Goal: Task Accomplishment & Management: Use online tool/utility

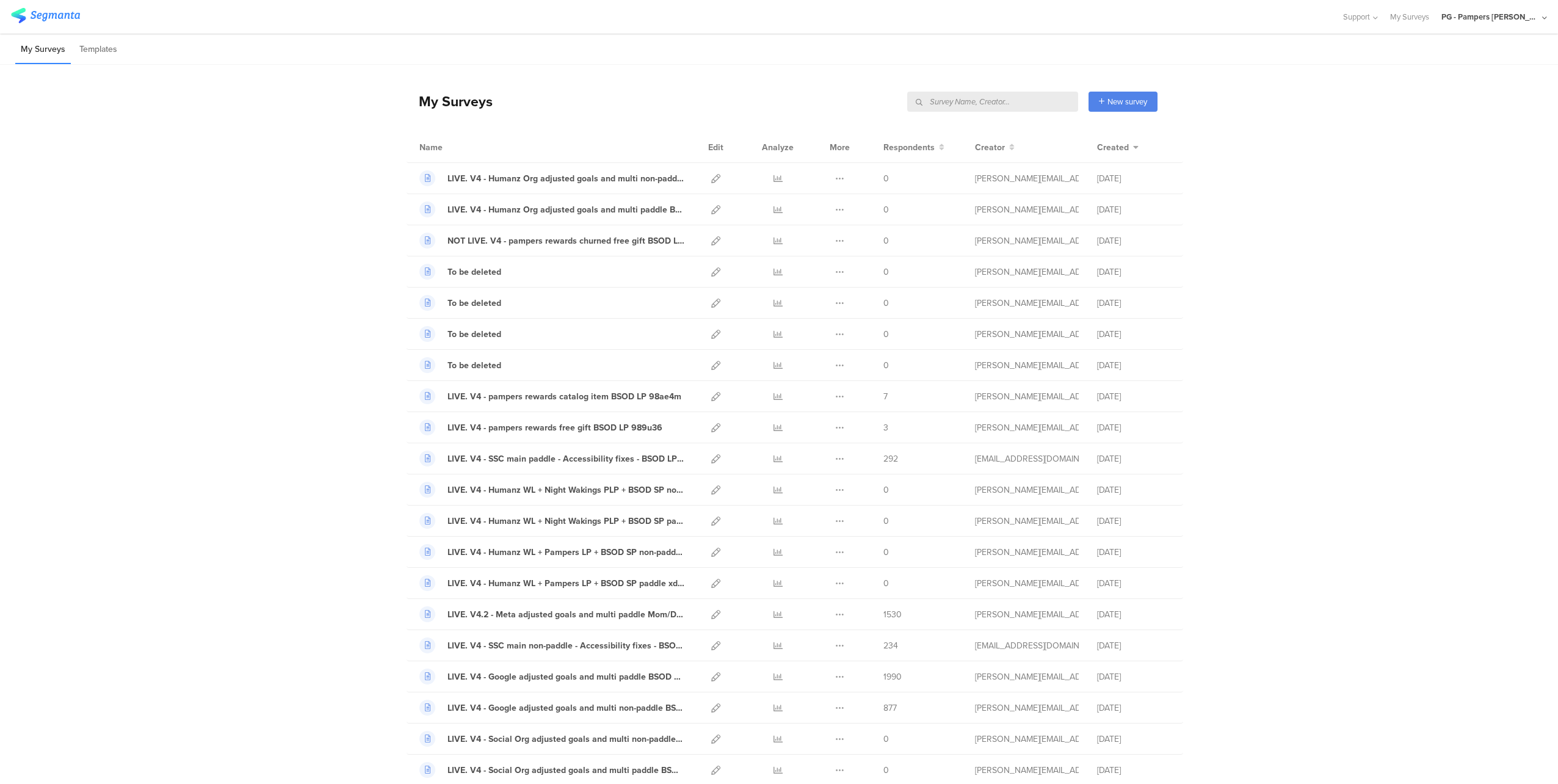
click at [1036, 97] on input "text" at bounding box center [993, 101] width 171 height 20
type input "pampers"
click at [1013, 95] on div "| 309 Surveys New survey Start from scratch Choose from templates" at bounding box center [1085, 101] width 145 height 20
click at [1034, 105] on input "text" at bounding box center [993, 101] width 171 height 20
type input "pampers"
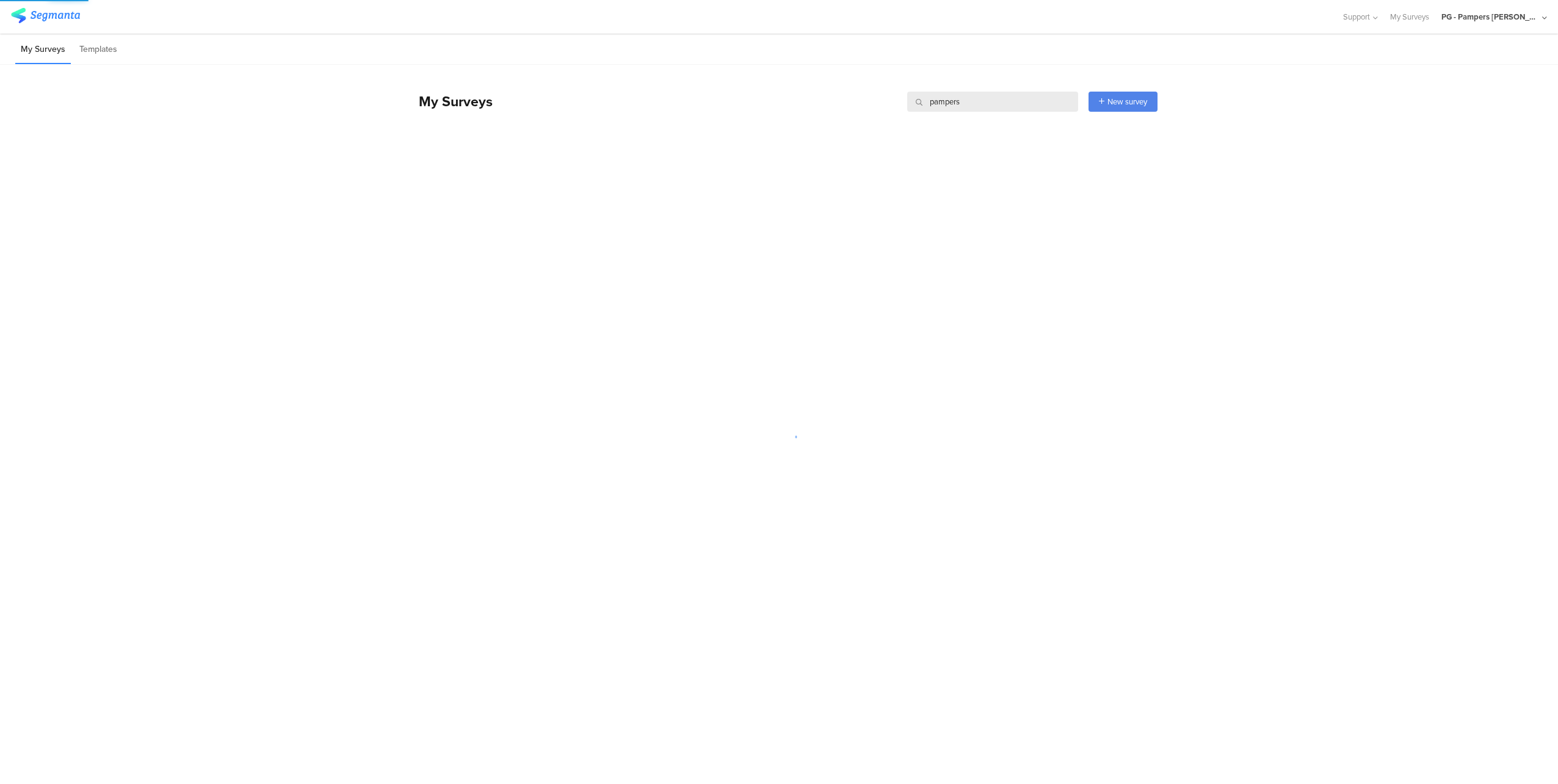
click at [978, 70] on div "My Surveys pampers pampers New survey Start from scratch Choose from templates" at bounding box center [782, 98] width 751 height 67
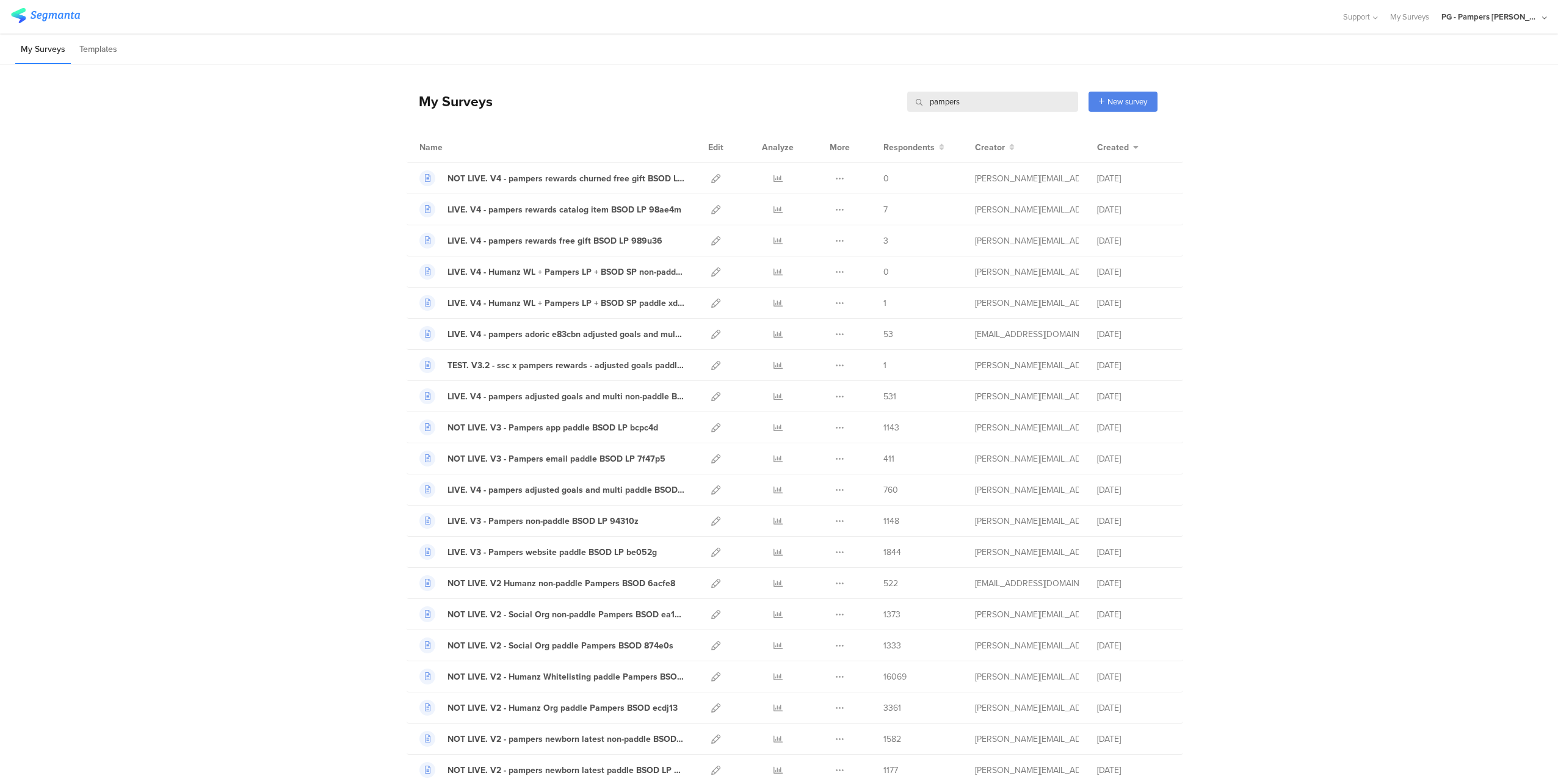
click at [993, 98] on input "pampers" at bounding box center [993, 101] width 171 height 20
click at [990, 99] on input "pampers" at bounding box center [993, 101] width 171 height 20
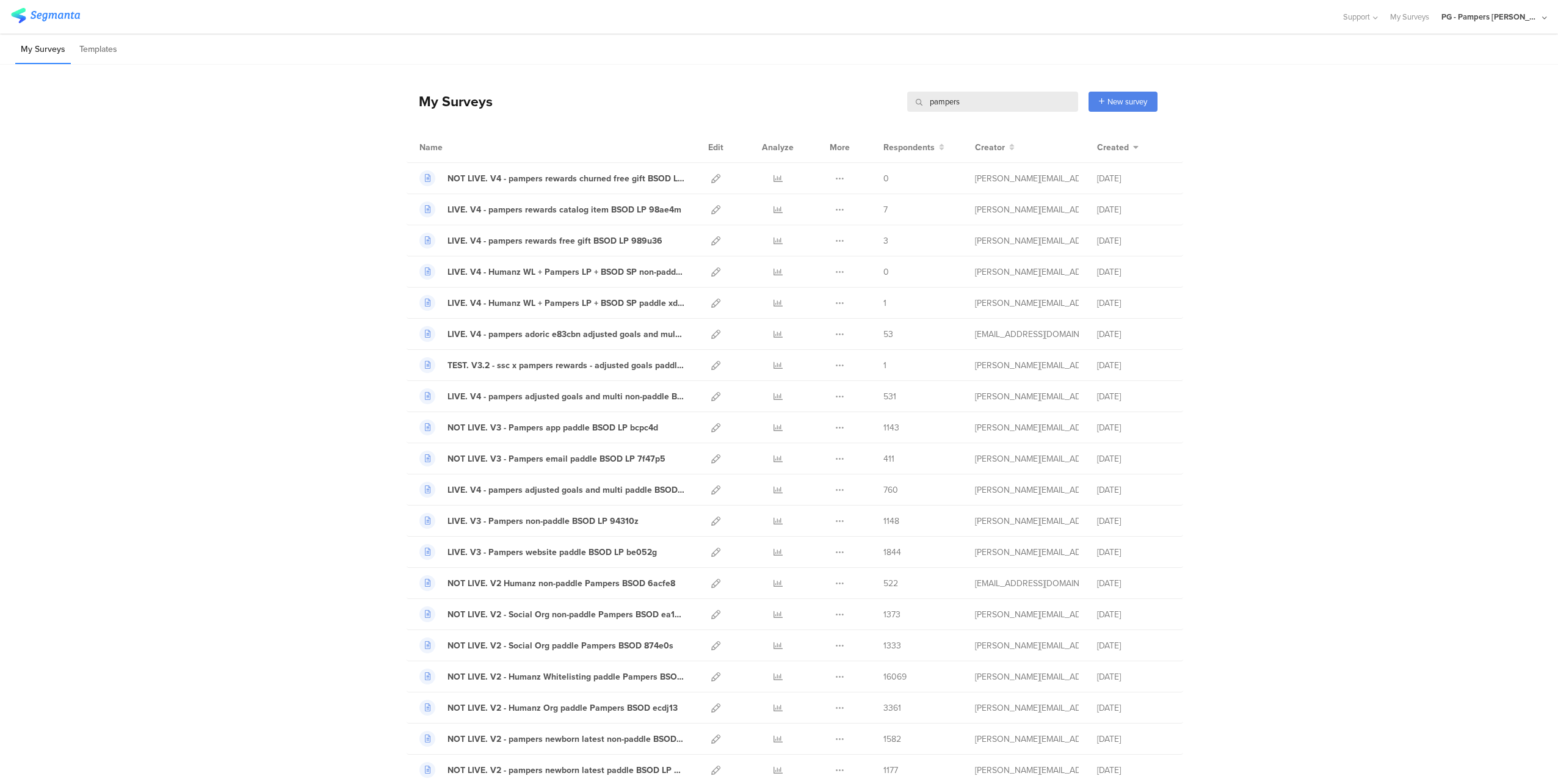
click at [990, 99] on input "pampers" at bounding box center [993, 101] width 171 height 20
click at [713, 207] on icon at bounding box center [716, 209] width 9 height 9
click at [1021, 103] on input "text" at bounding box center [993, 101] width 171 height 20
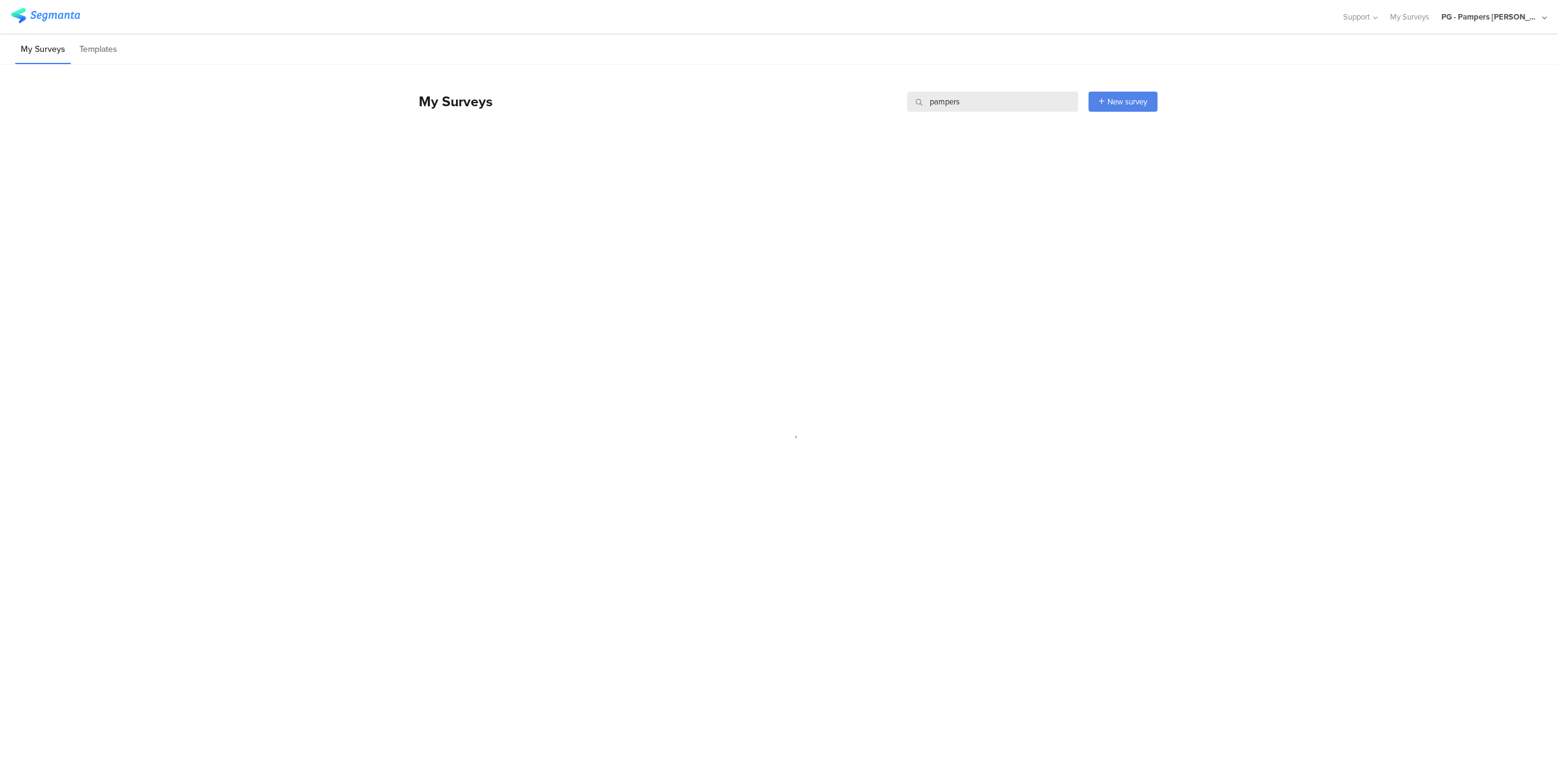
click at [958, 72] on div "My Surveys pampers pampers New survey Start from scratch Choose from templates" at bounding box center [782, 98] width 751 height 67
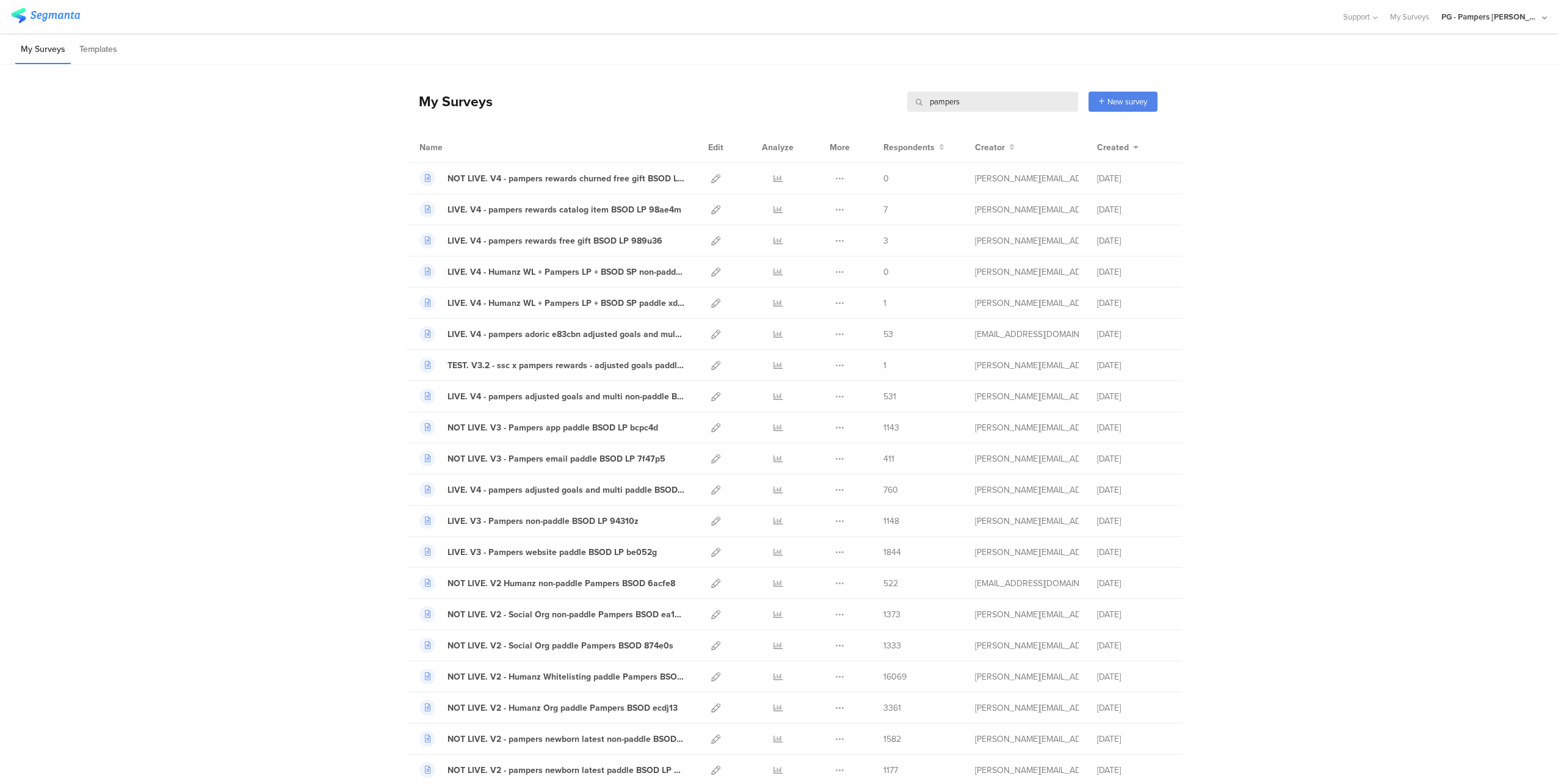
click at [957, 105] on input "pampers" at bounding box center [993, 101] width 171 height 20
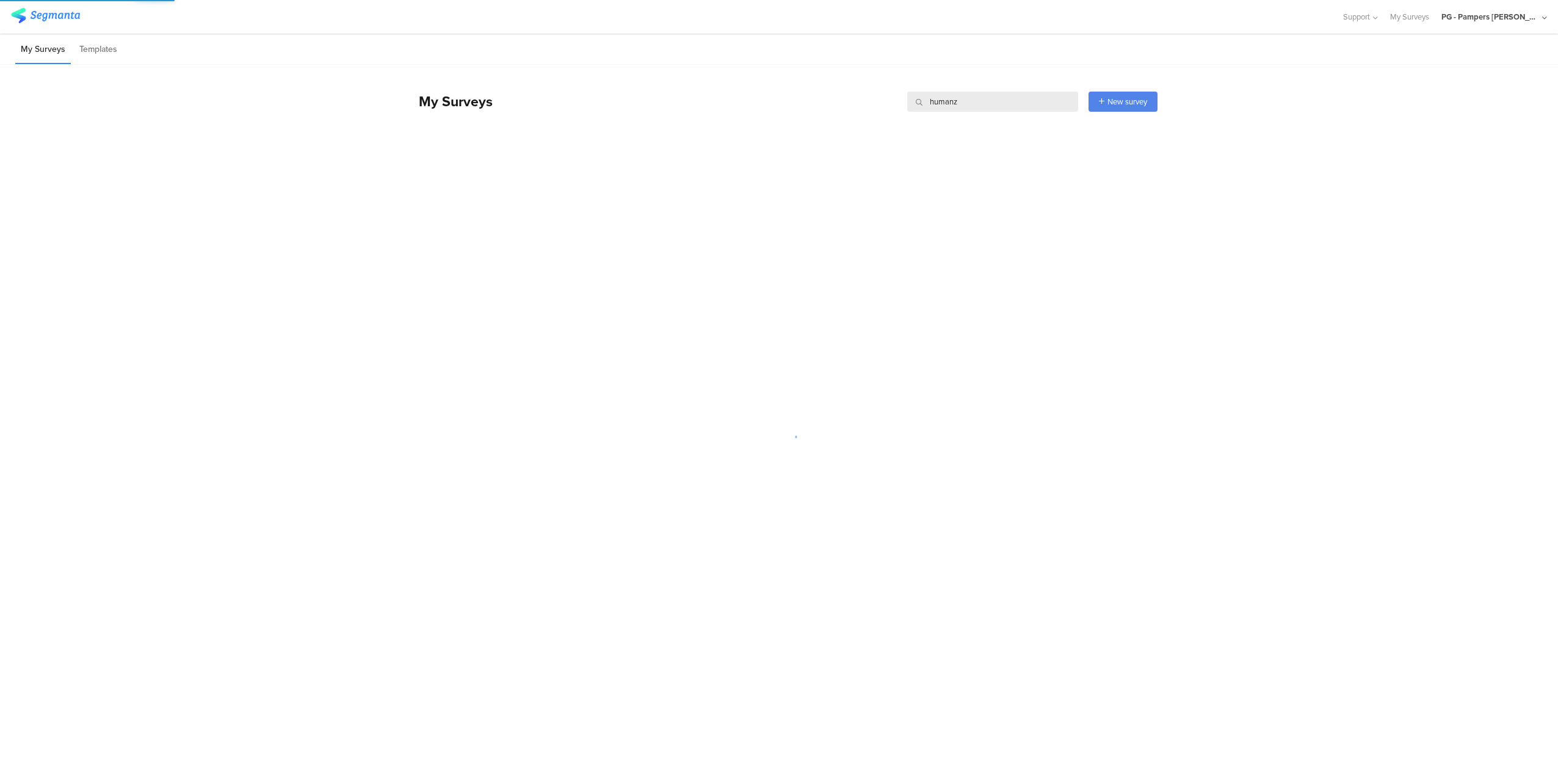
click at [998, 82] on div "My Surveys humanz humanz New survey Start from scratch Choose from templates" at bounding box center [782, 101] width 751 height 49
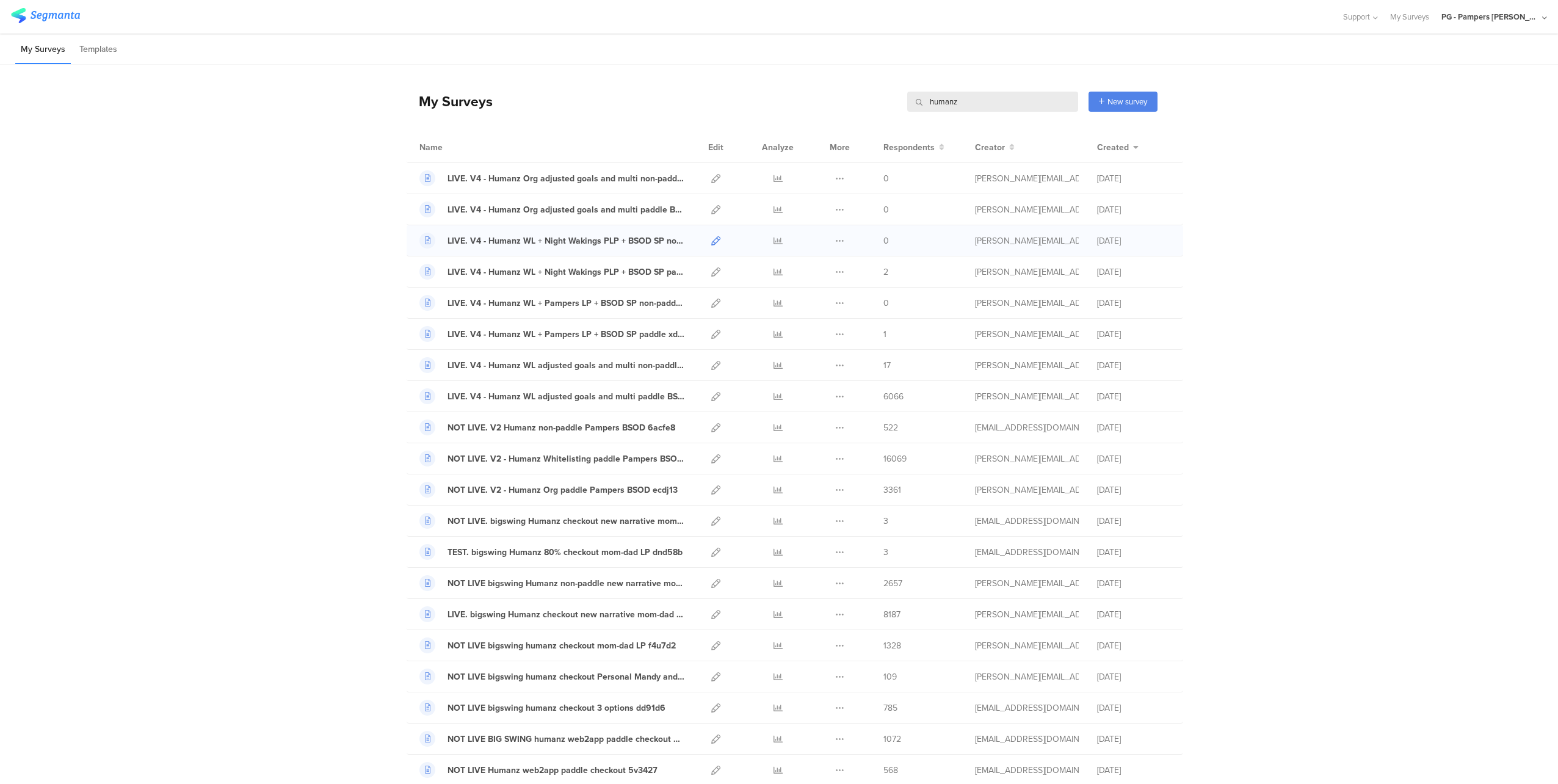
click at [711, 242] on icon at bounding box center [716, 240] width 9 height 9
click at [711, 268] on icon at bounding box center [716, 272] width 9 height 9
click at [714, 301] on icon at bounding box center [716, 303] width 9 height 9
click at [711, 332] on icon at bounding box center [716, 334] width 9 height 9
drag, startPoint x: 889, startPoint y: 366, endPoint x: 862, endPoint y: 363, distance: 27.2
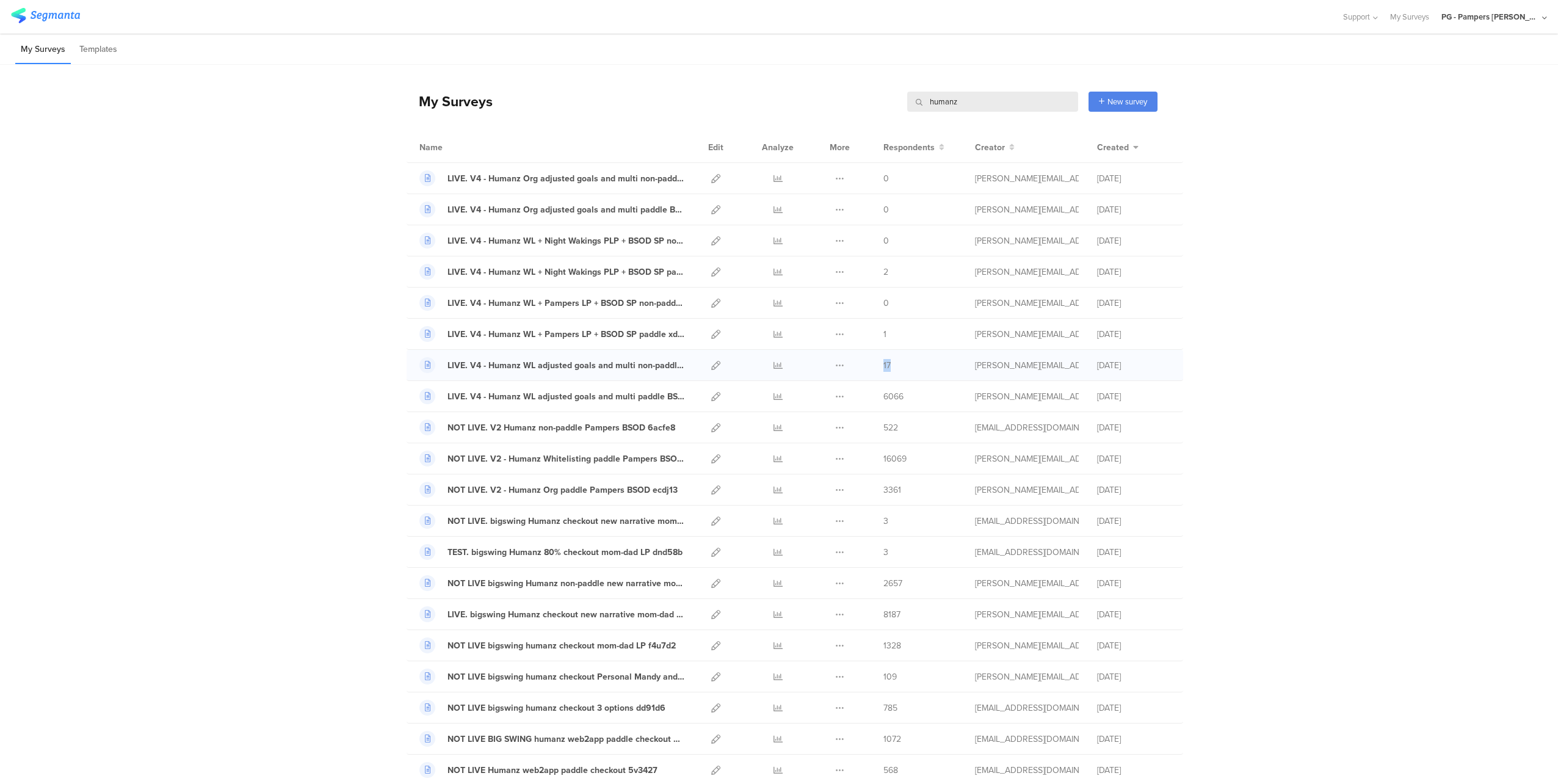
click at [862, 363] on div "LIVE. V4 - Humanz WL adjusted goals and multi non-paddle BSOD 8cf0dw Duplicate" at bounding box center [794, 365] width 776 height 31
drag, startPoint x: 862, startPoint y: 363, endPoint x: 919, endPoint y: 365, distance: 57.0
click at [919, 365] on div "17" at bounding box center [920, 365] width 73 height 13
drag, startPoint x: 1168, startPoint y: 365, endPoint x: 352, endPoint y: 363, distance: 816.0
click at [356, 363] on div "My Surveys humanz humanz New survey Start from scratch Choose from templates Na…" at bounding box center [779, 480] width 1558 height 832
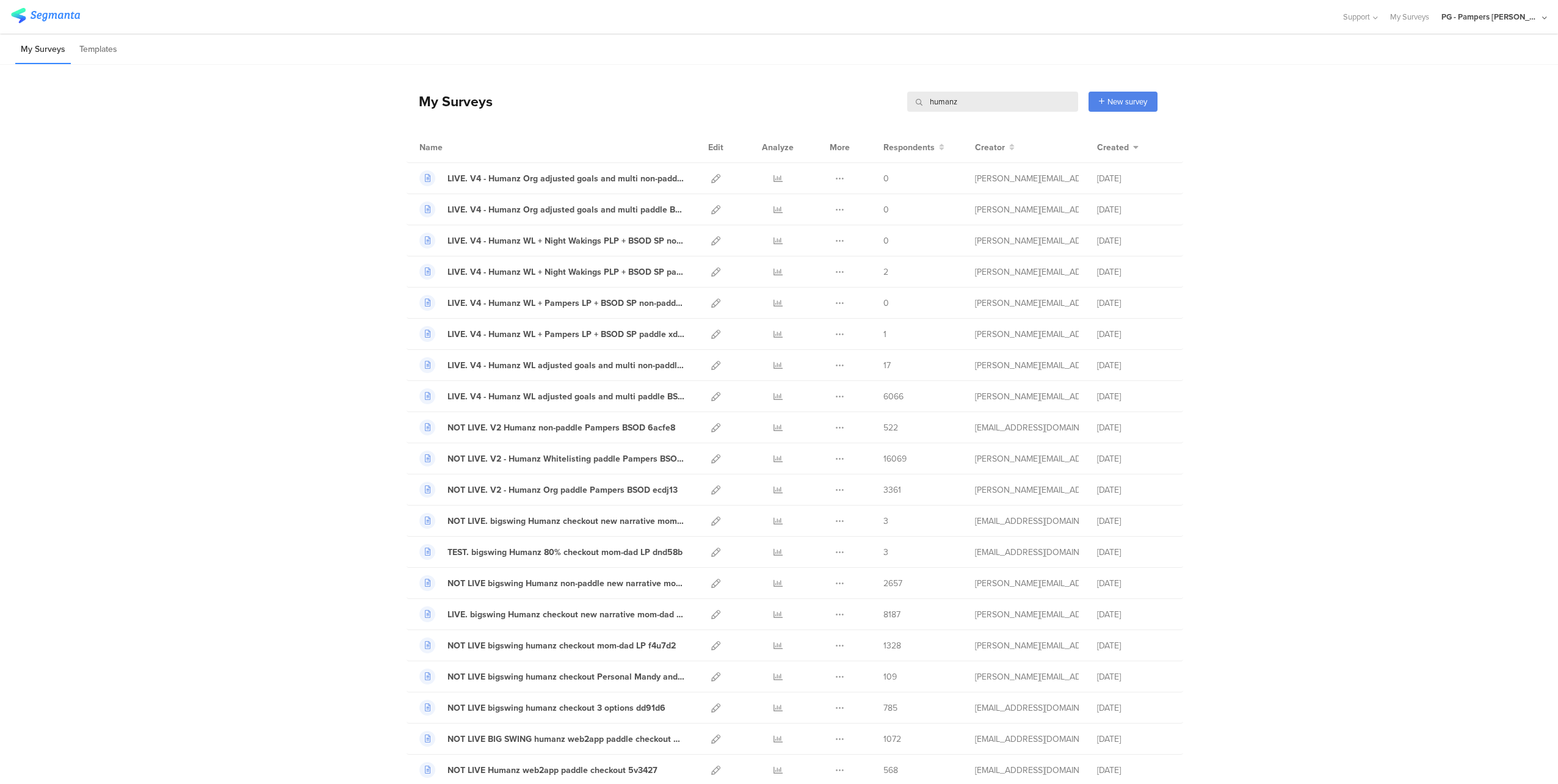
drag, startPoint x: 352, startPoint y: 363, endPoint x: 289, endPoint y: 388, distance: 67.8
click at [289, 388] on div "My Surveys humanz humanz New survey Start from scratch Choose from templates Na…" at bounding box center [779, 480] width 1558 height 832
drag, startPoint x: 1119, startPoint y: 365, endPoint x: 639, endPoint y: 362, distance: 480.0
click at [639, 362] on div "LIVE. V4 - Humanz WL adjusted goals and multi non-paddle BSOD 8cf0dw Duplicate" at bounding box center [794, 365] width 776 height 31
click at [1280, 374] on div "My Surveys humanz humanz New survey Start from scratch Choose from templates Na…" at bounding box center [779, 480] width 1558 height 832
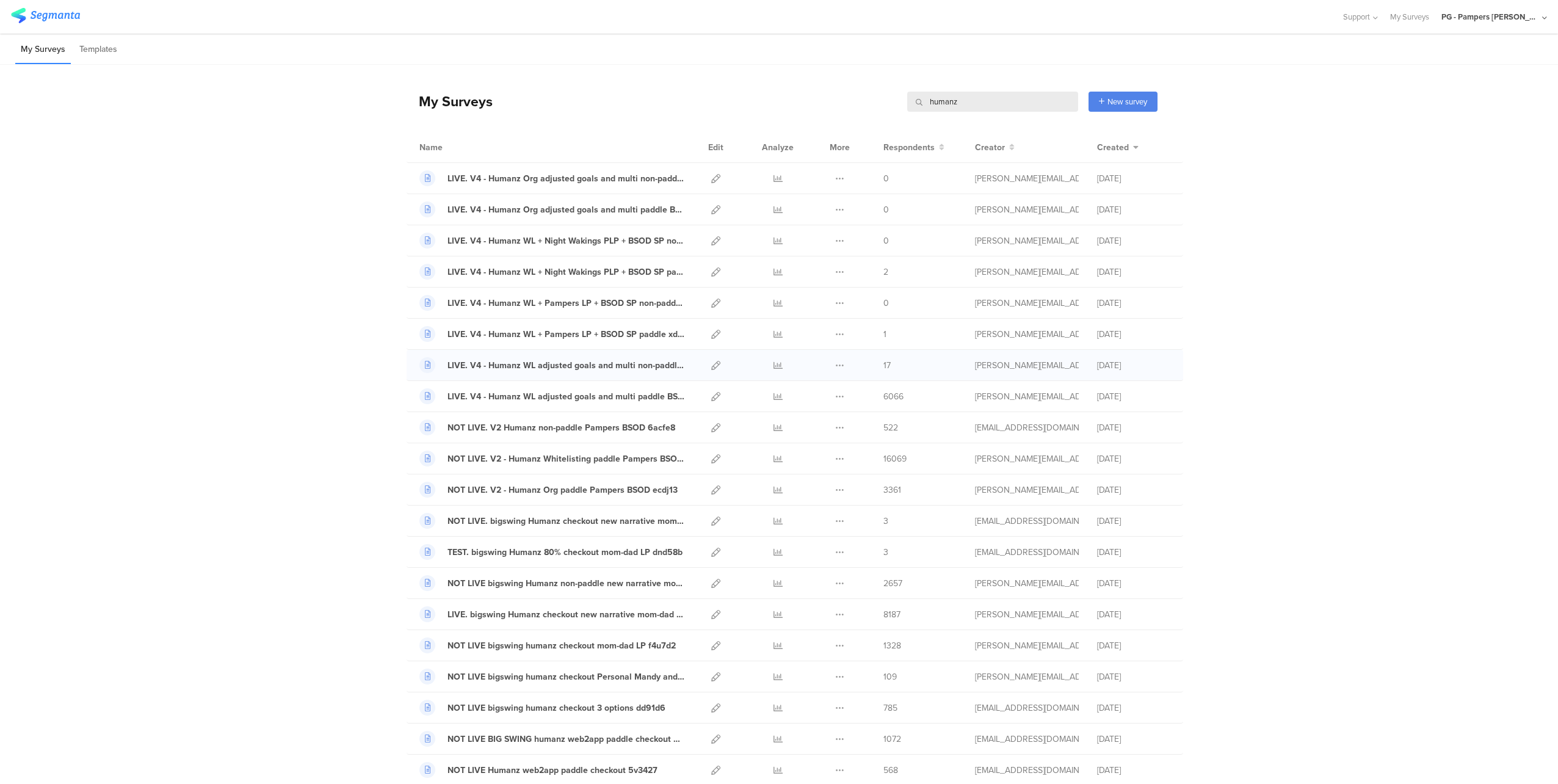
drag, startPoint x: 1162, startPoint y: 368, endPoint x: 674, endPoint y: 373, distance: 488.0
click at [674, 373] on div "LIVE. V4 - Humanz WL adjusted goals and multi non-paddle BSOD 8cf0dw Duplicate" at bounding box center [794, 365] width 776 height 31
click at [1247, 383] on div "My Surveys humanz humanz New survey Start from scratch Choose from templates Na…" at bounding box center [779, 480] width 1558 height 832
drag, startPoint x: 1024, startPoint y: 363, endPoint x: 935, endPoint y: 365, distance: 89.0
click at [923, 365] on div "My Surveys humanz humanz New survey Start from scratch Choose from templates Na…" at bounding box center [779, 480] width 1558 height 832
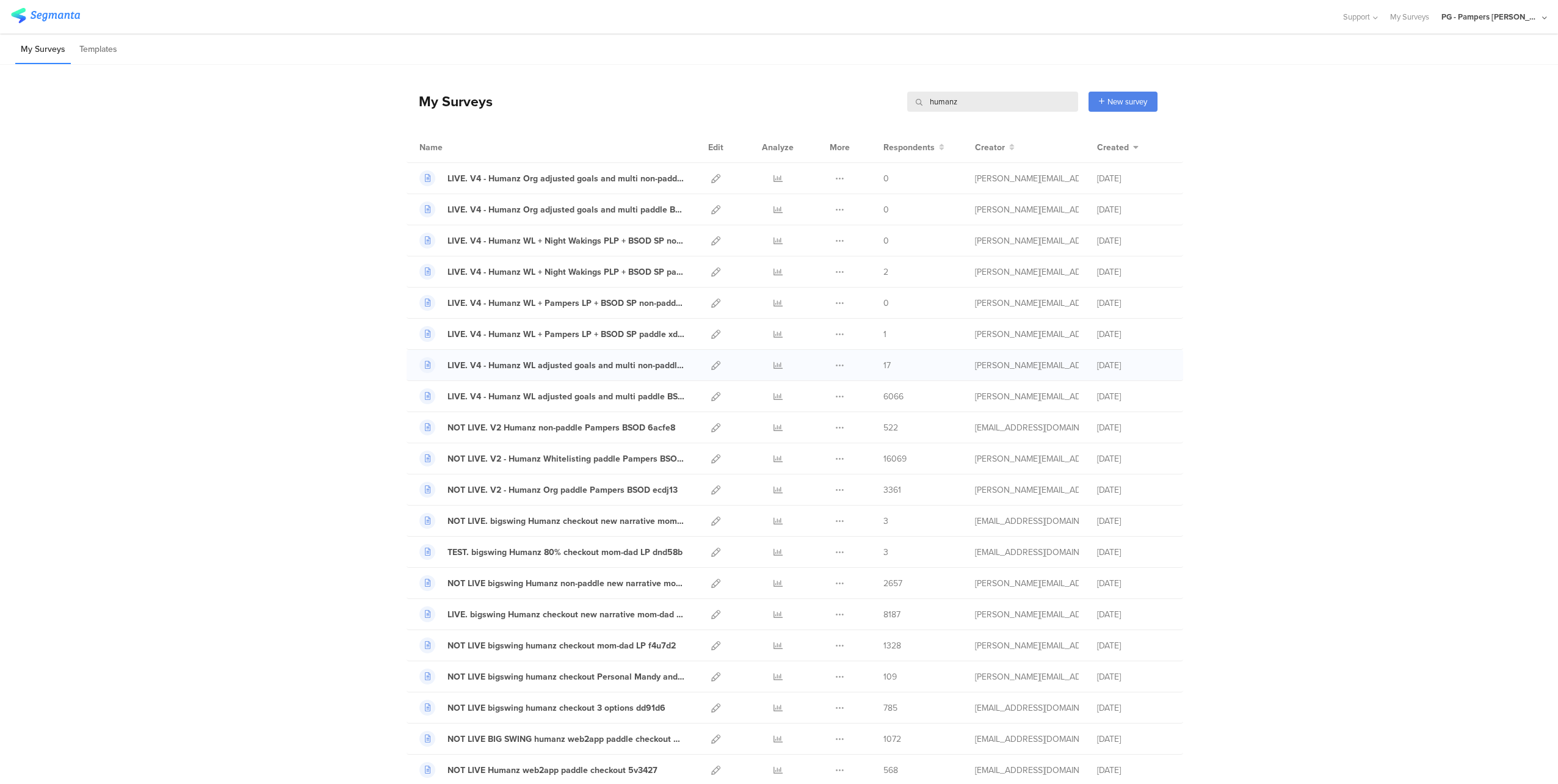
drag, startPoint x: 935, startPoint y: 365, endPoint x: 1144, endPoint y: 369, distance: 209.0
click at [1144, 369] on div "Sep 23rd, 2025" at bounding box center [1134, 365] width 73 height 13
click at [1119, 365] on div "Sep 23rd, 2025" at bounding box center [1134, 365] width 73 height 13
click at [965, 109] on input "humanz" at bounding box center [993, 101] width 171 height 20
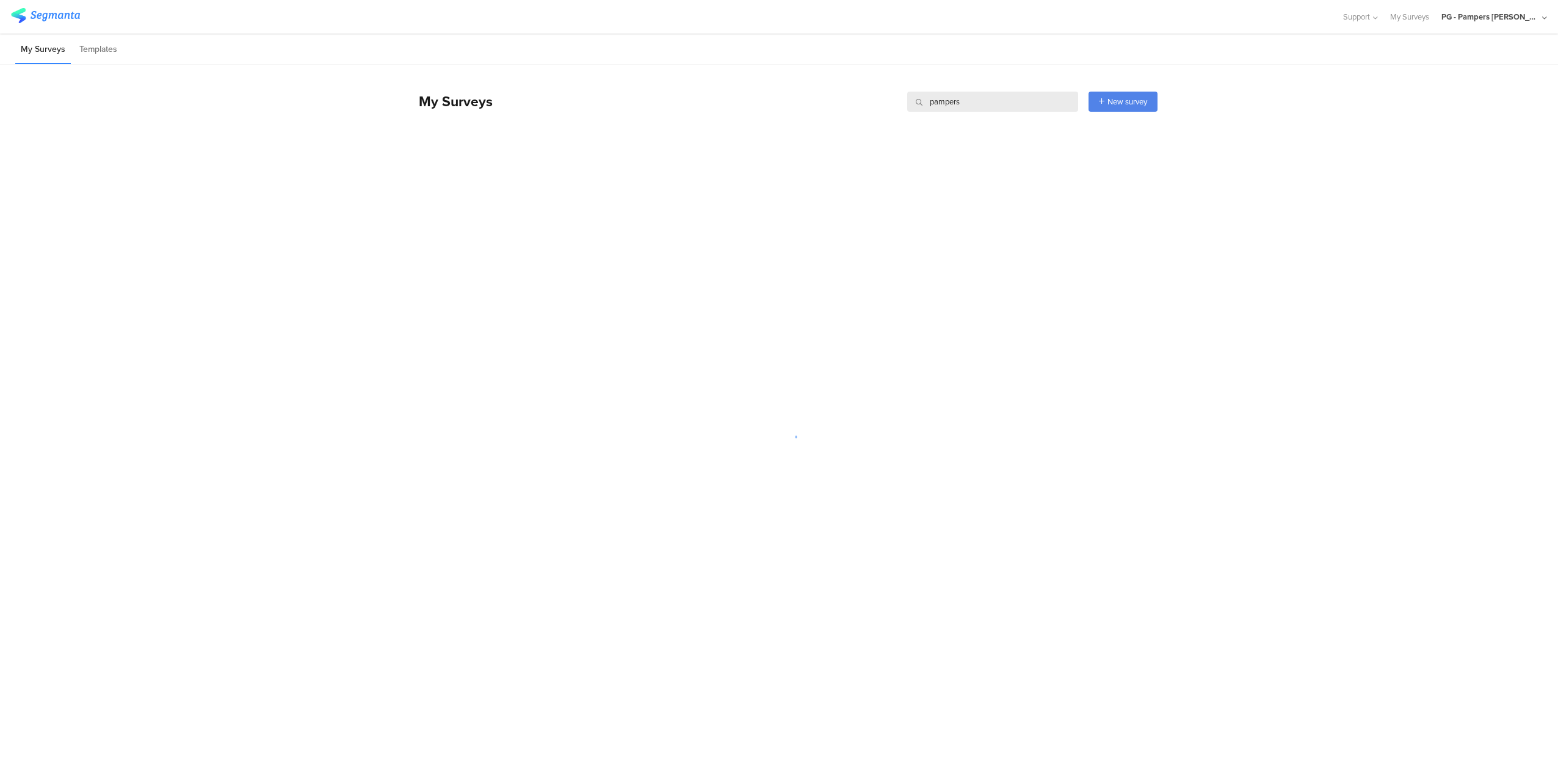
click at [972, 76] on div "My Surveys pampers pampers New survey Start from scratch Choose from templates" at bounding box center [782, 98] width 751 height 67
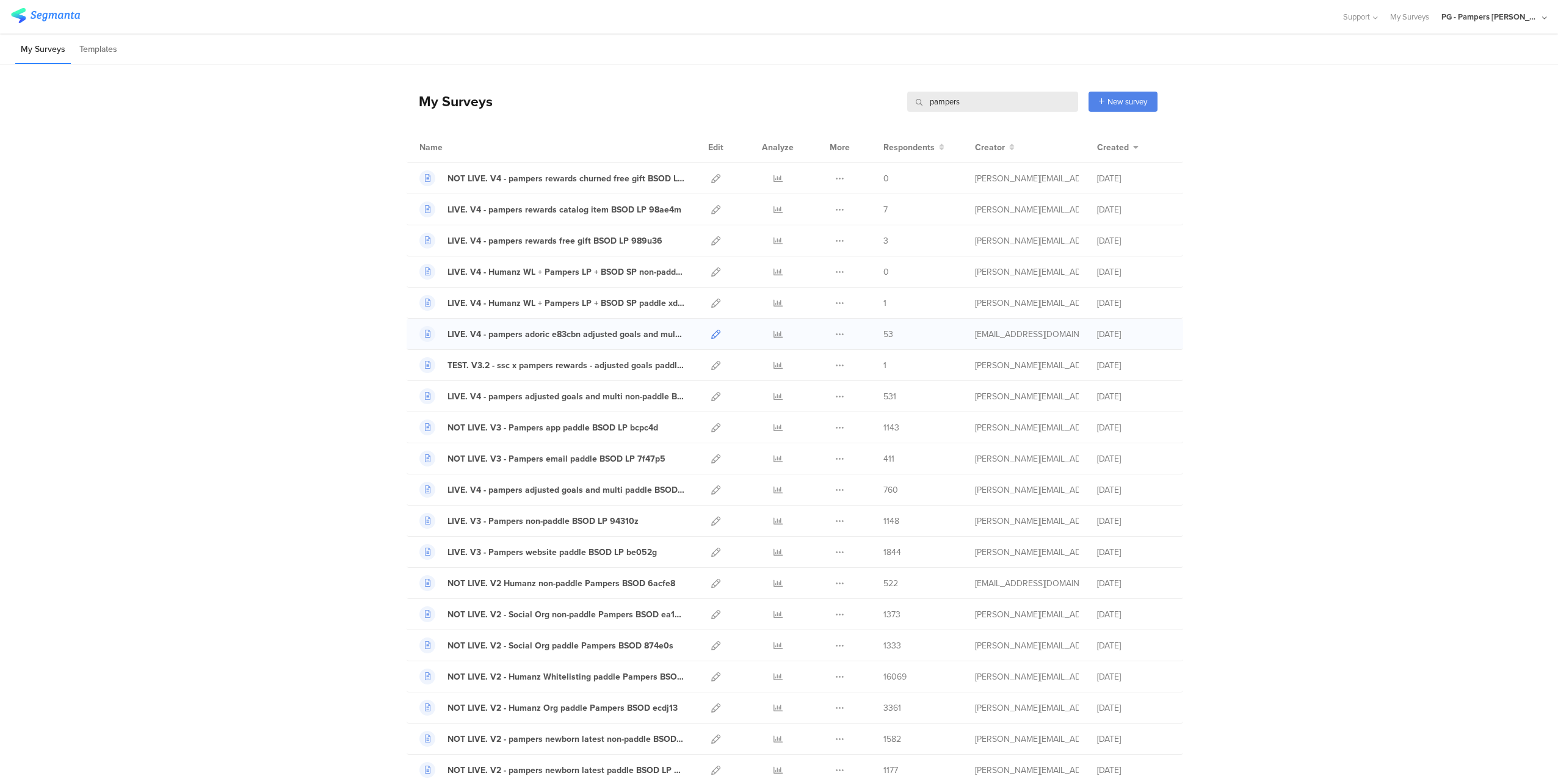
click at [712, 332] on icon at bounding box center [716, 334] width 9 height 9
click at [711, 365] on icon at bounding box center [716, 365] width 9 height 9
click at [712, 396] on icon at bounding box center [716, 396] width 9 height 9
click at [711, 488] on icon at bounding box center [716, 490] width 9 height 9
click at [711, 524] on icon at bounding box center [716, 521] width 9 height 9
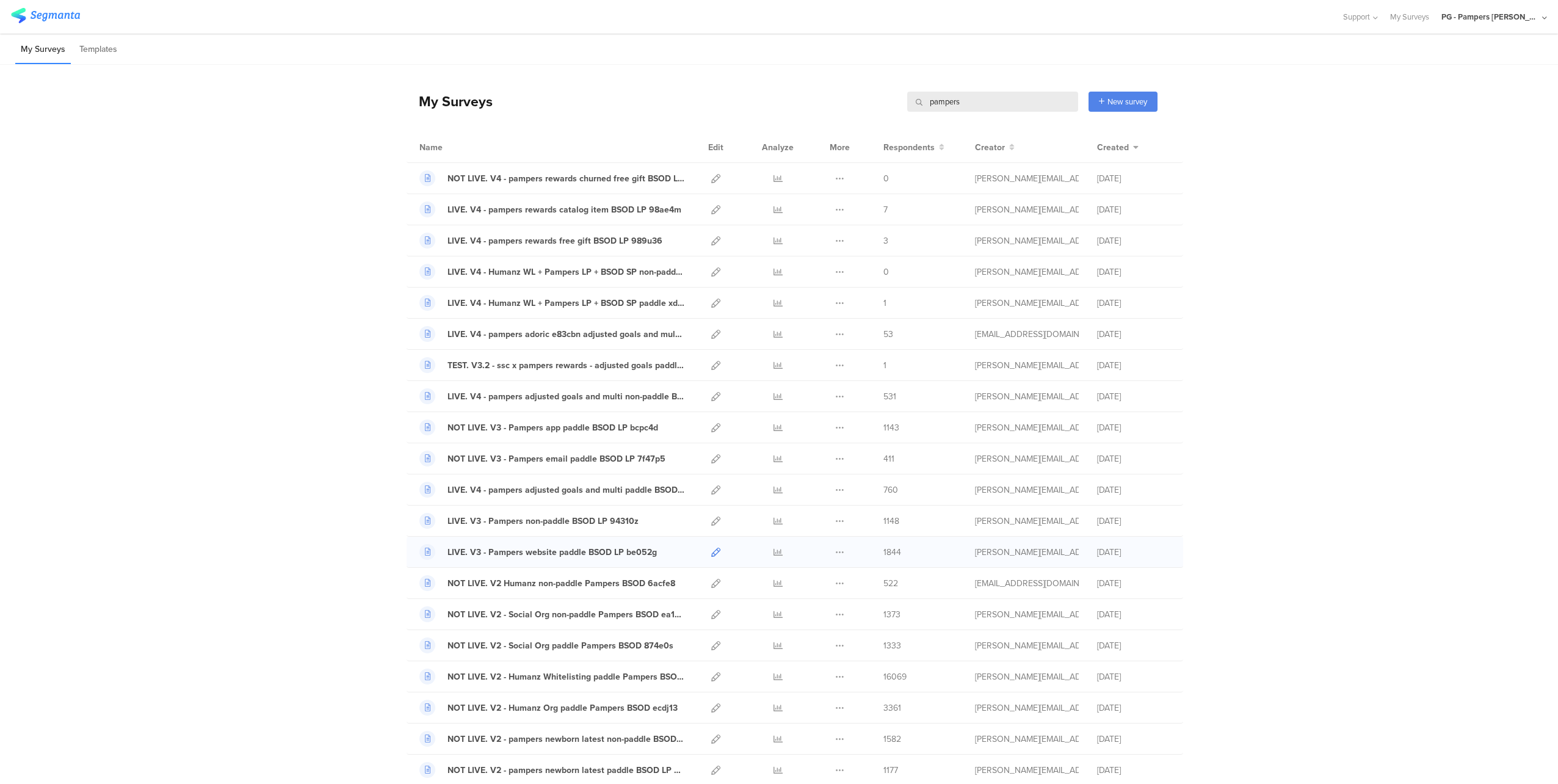
click at [711, 550] on icon at bounding box center [716, 552] width 9 height 9
click at [953, 98] on input "pampers" at bounding box center [993, 101] width 171 height 20
paste input "c5s842"
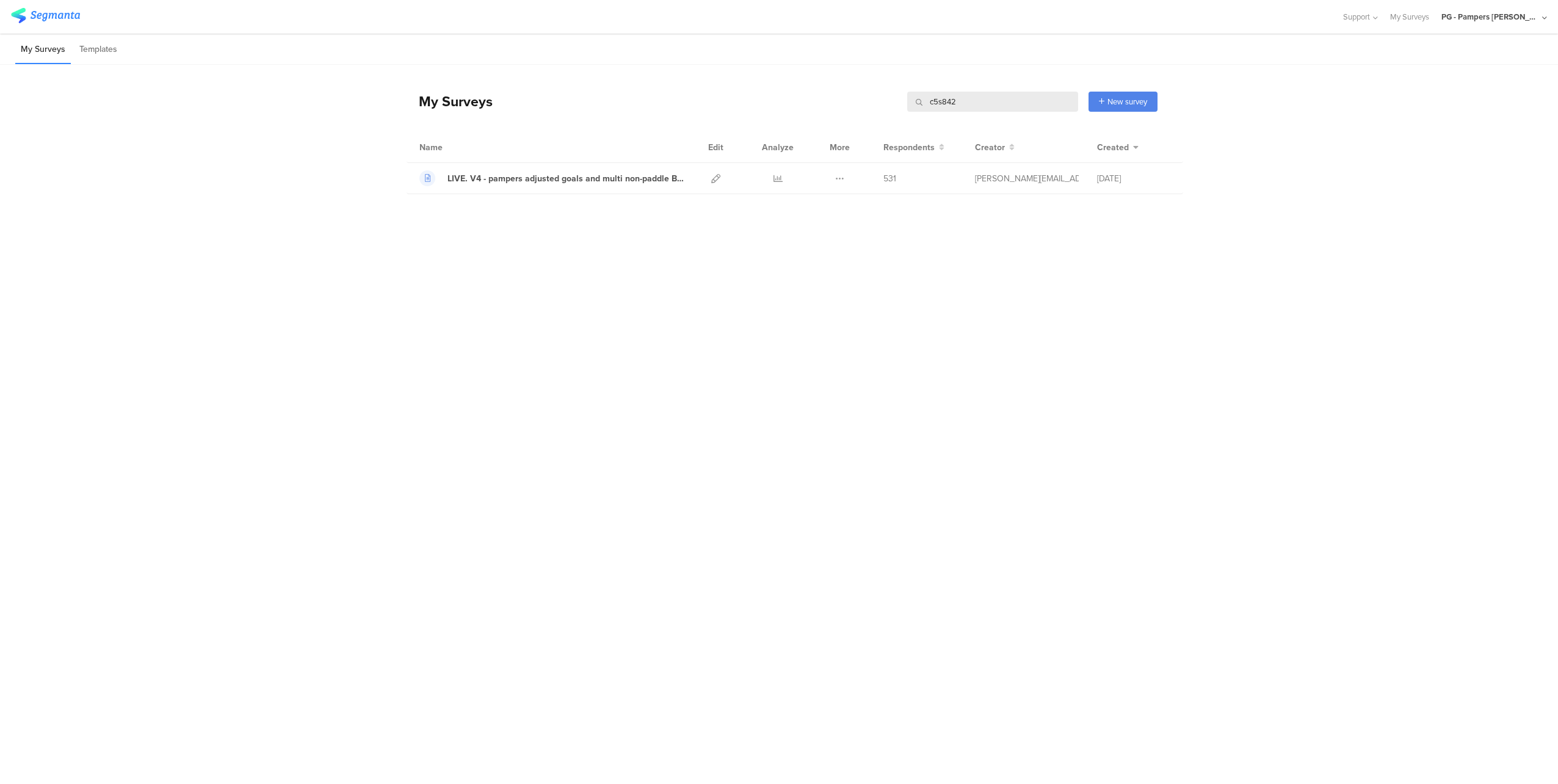
click at [962, 99] on input "c5s842" at bounding box center [993, 101] width 171 height 20
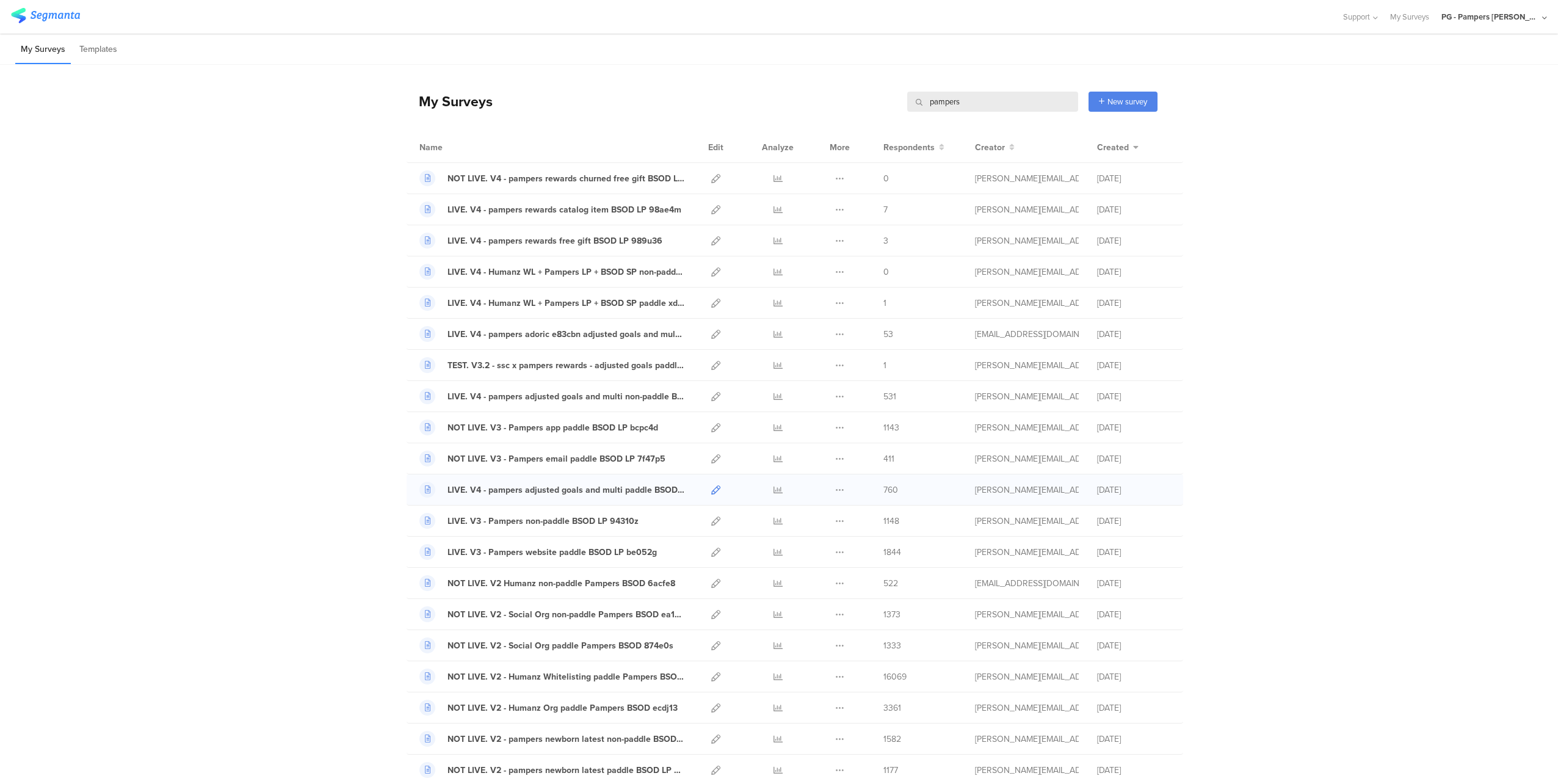
click at [711, 491] on icon at bounding box center [716, 490] width 9 height 9
click at [1008, 102] on input "pampers" at bounding box center [993, 101] width 171 height 20
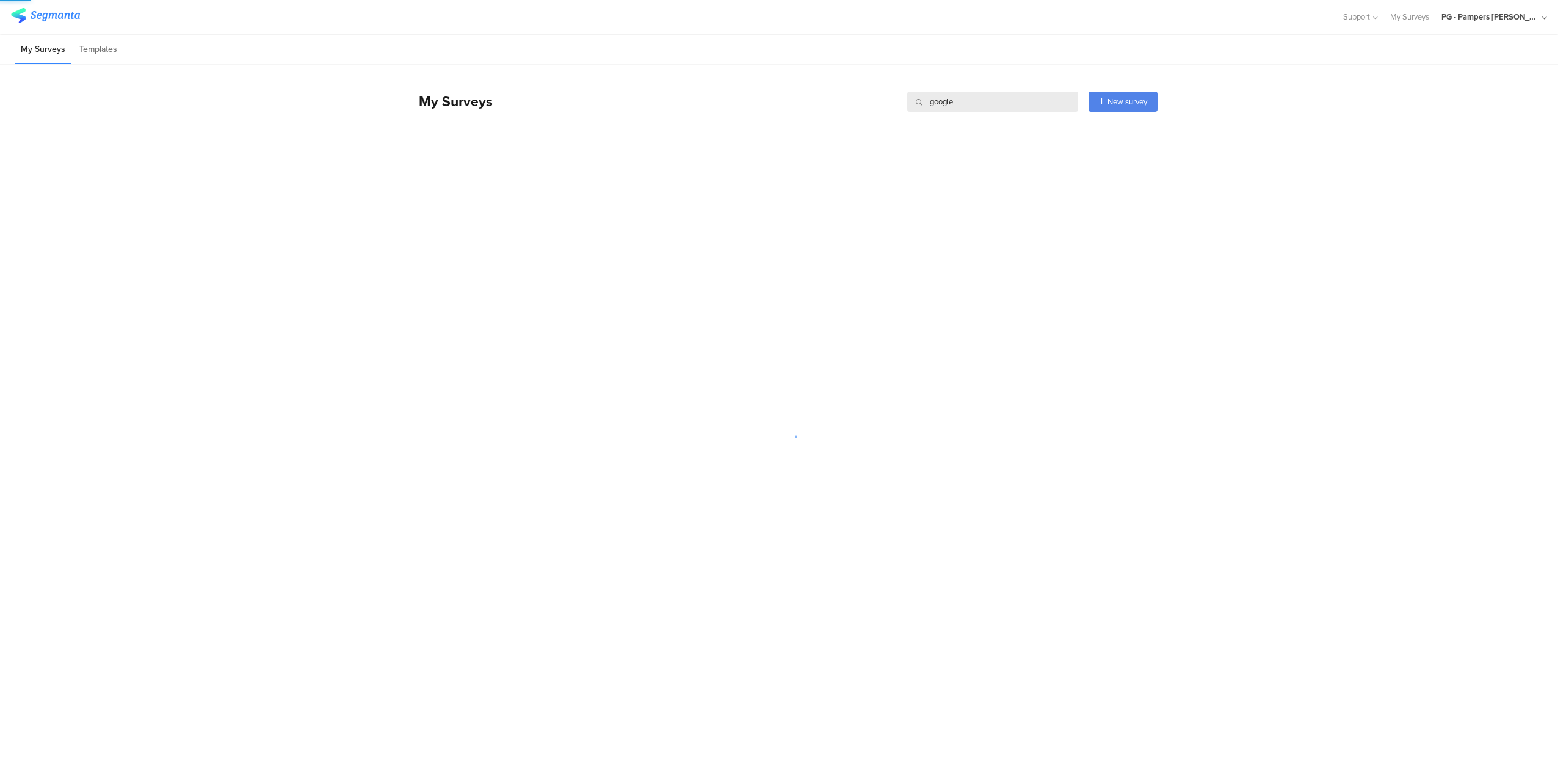
type input "google"
click at [965, 83] on div "My Surveys google google New survey Start from scratch Choose from templates" at bounding box center [782, 101] width 751 height 49
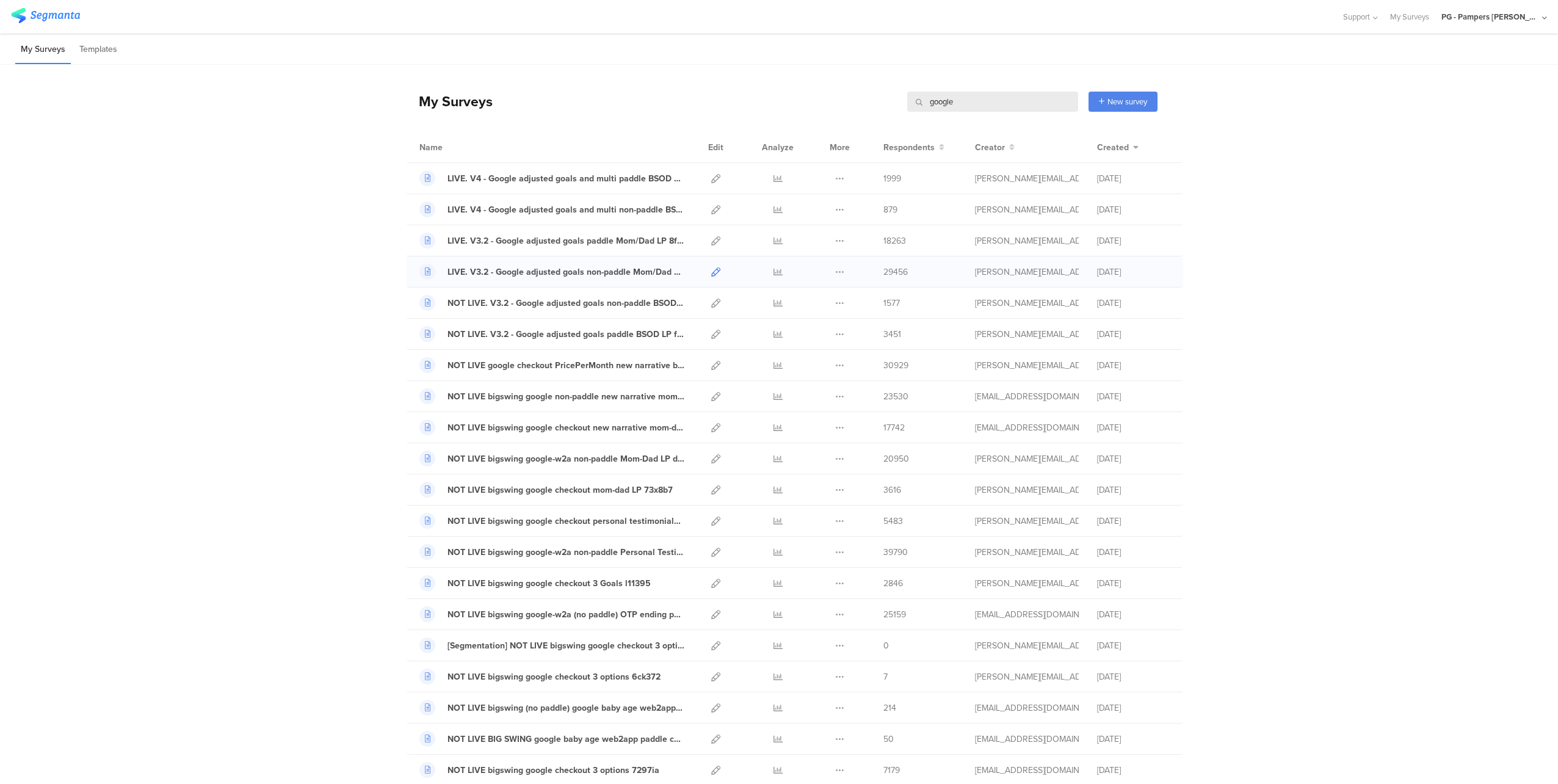
click at [711, 270] on icon at bounding box center [716, 272] width 9 height 9
click at [711, 268] on icon at bounding box center [716, 272] width 9 height 9
click at [711, 209] on icon at bounding box center [716, 209] width 9 height 9
click at [711, 176] on icon at bounding box center [716, 178] width 9 height 9
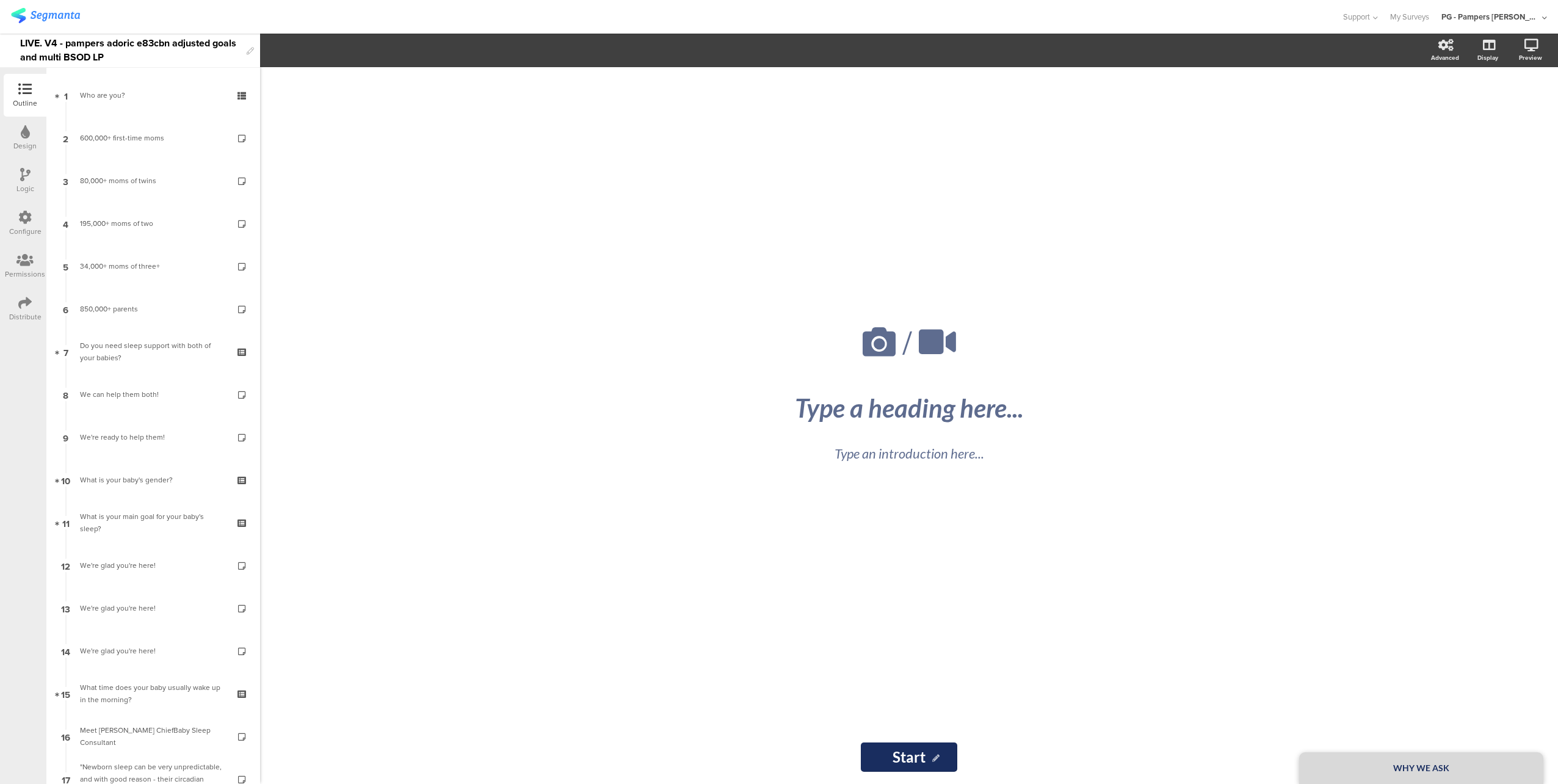
click at [126, 55] on div "LIVE. V4 - pampers adoric e83cbn adjusted goals and multi BSOD LP" at bounding box center [130, 50] width 220 height 34
click at [103, 46] on div "LIVE. V4 - pampers adoric e83cbn adjusted goals and multi BSOD LP" at bounding box center [130, 50] width 220 height 34
copy div "LIVE. V4 - pampers adoric e83cbn adjusted goals and multi BSOD LP"
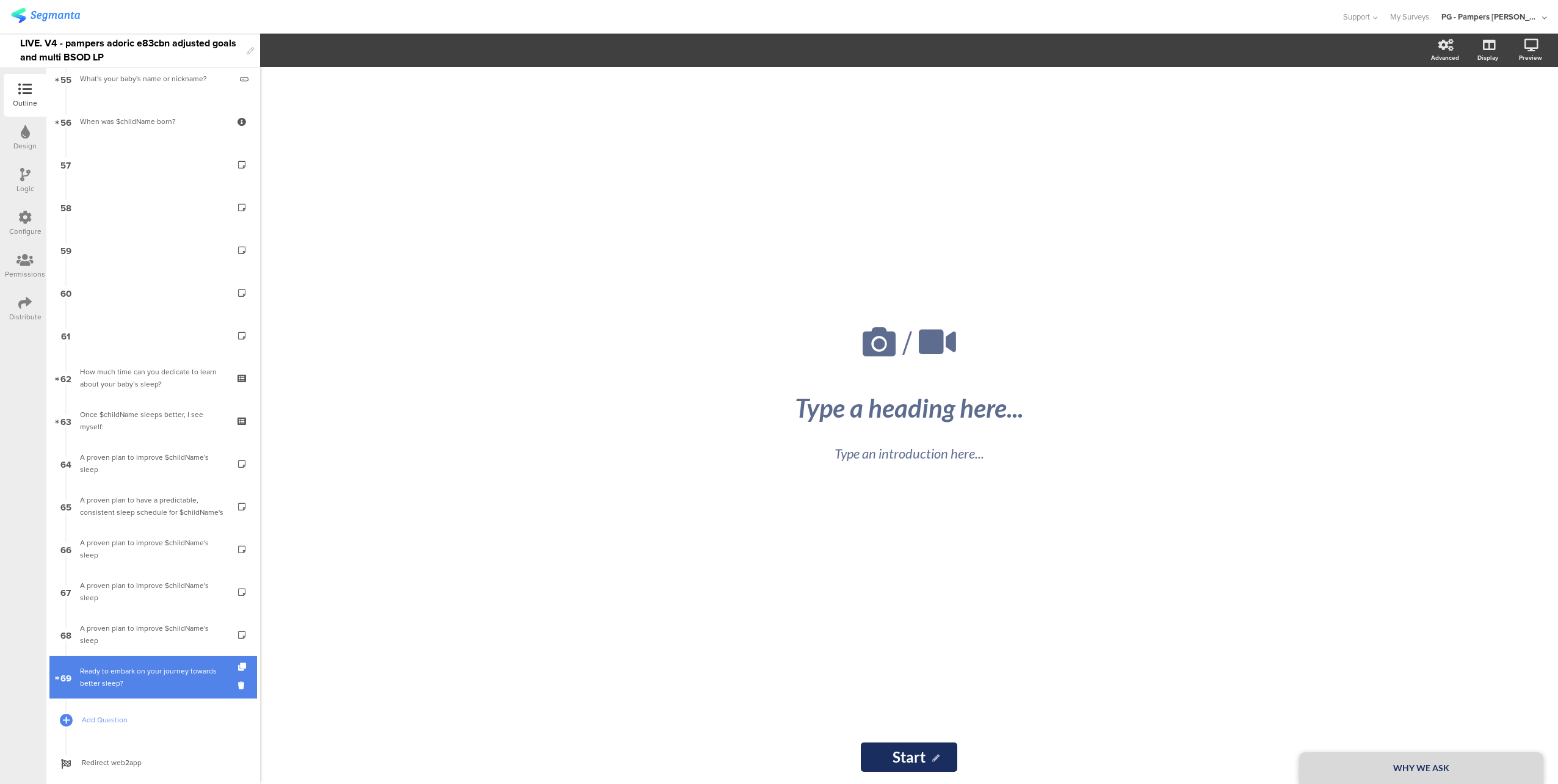
scroll to position [2351, 0]
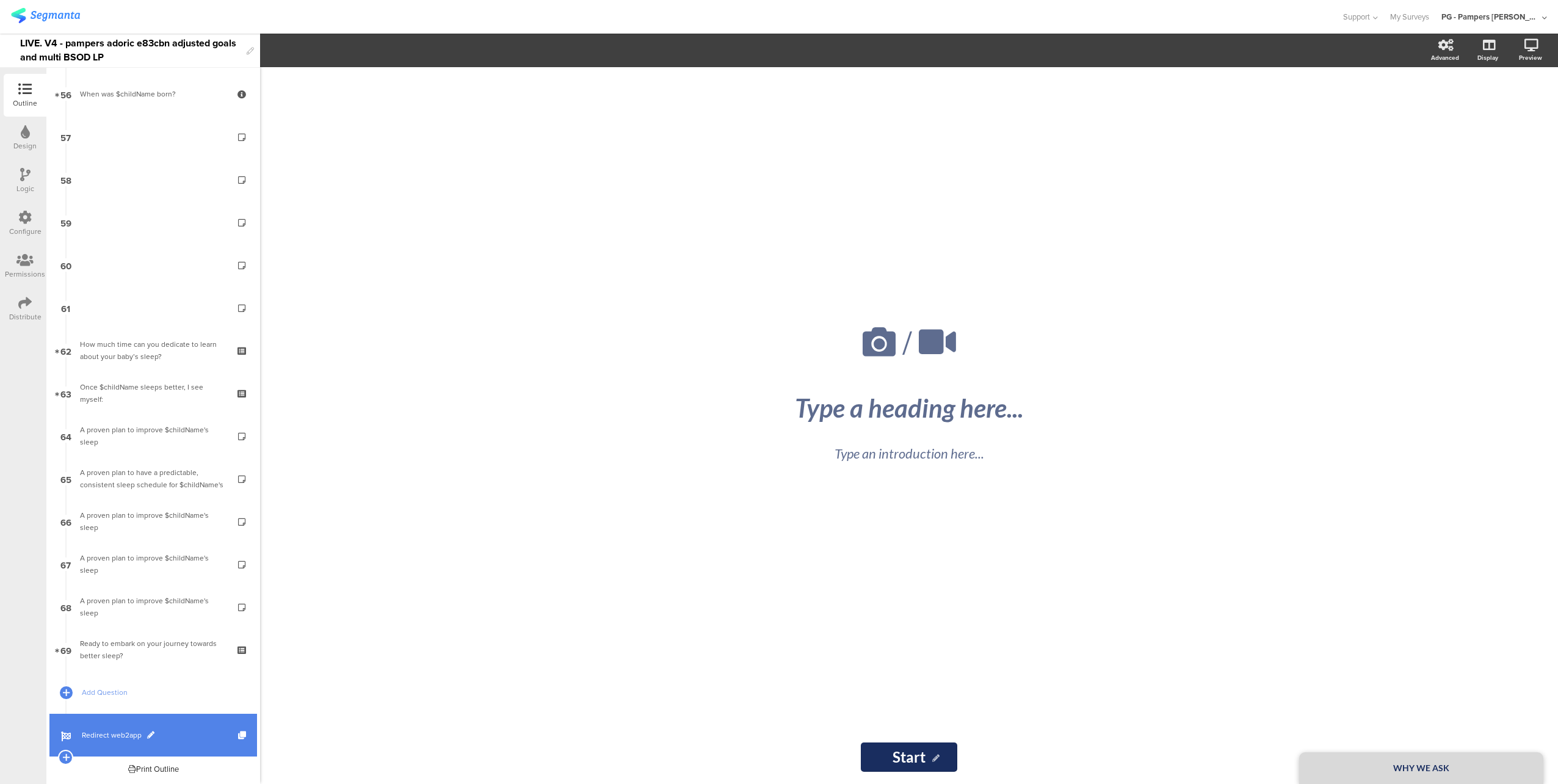
click at [186, 724] on link "Redirect web2app" at bounding box center [153, 734] width 208 height 42
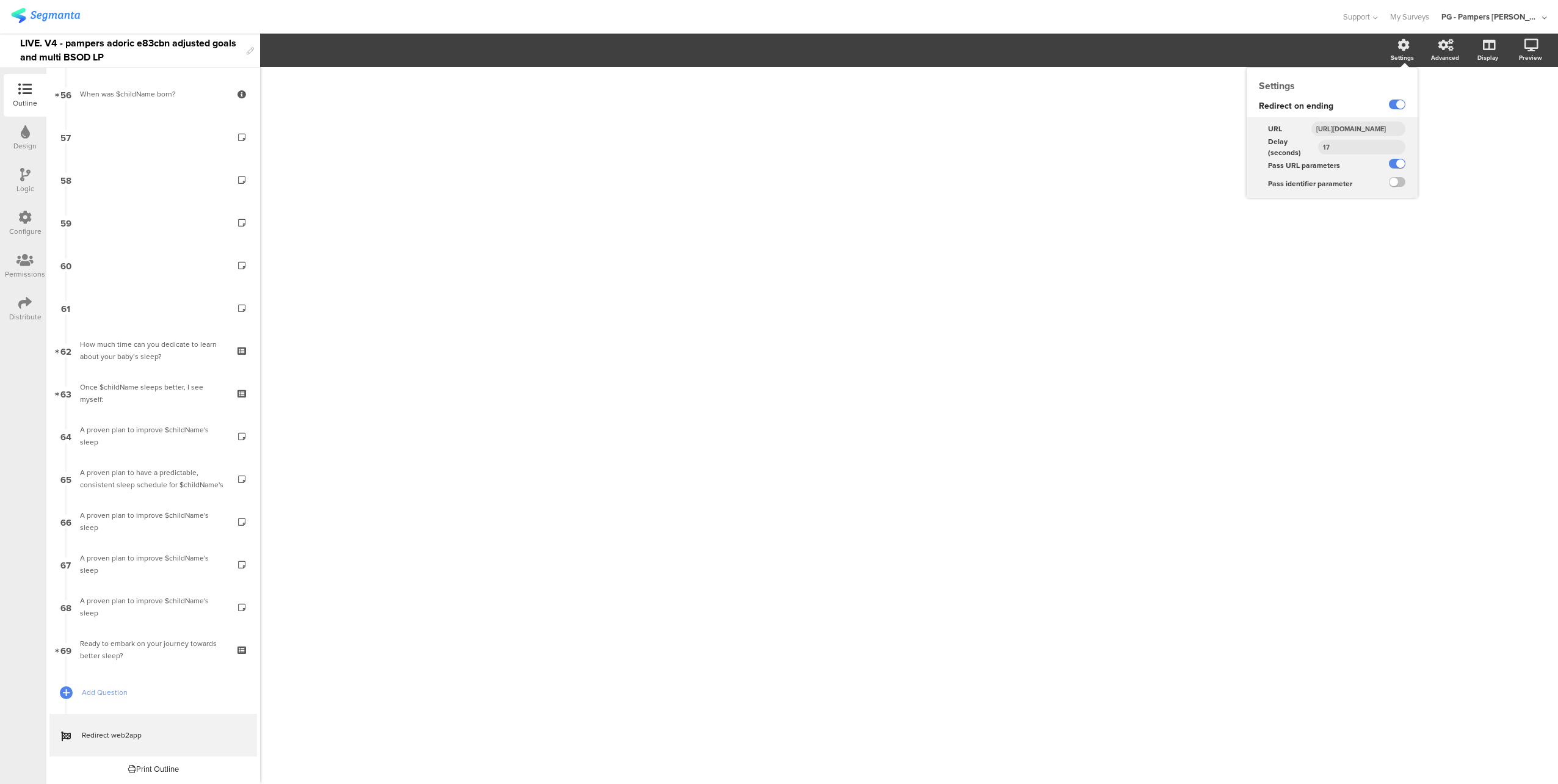
click at [1366, 129] on input "https://smartsleepcoach.com/finalize-account?sessionId=$sessionId&childName=$ch…" at bounding box center [1358, 129] width 94 height 14
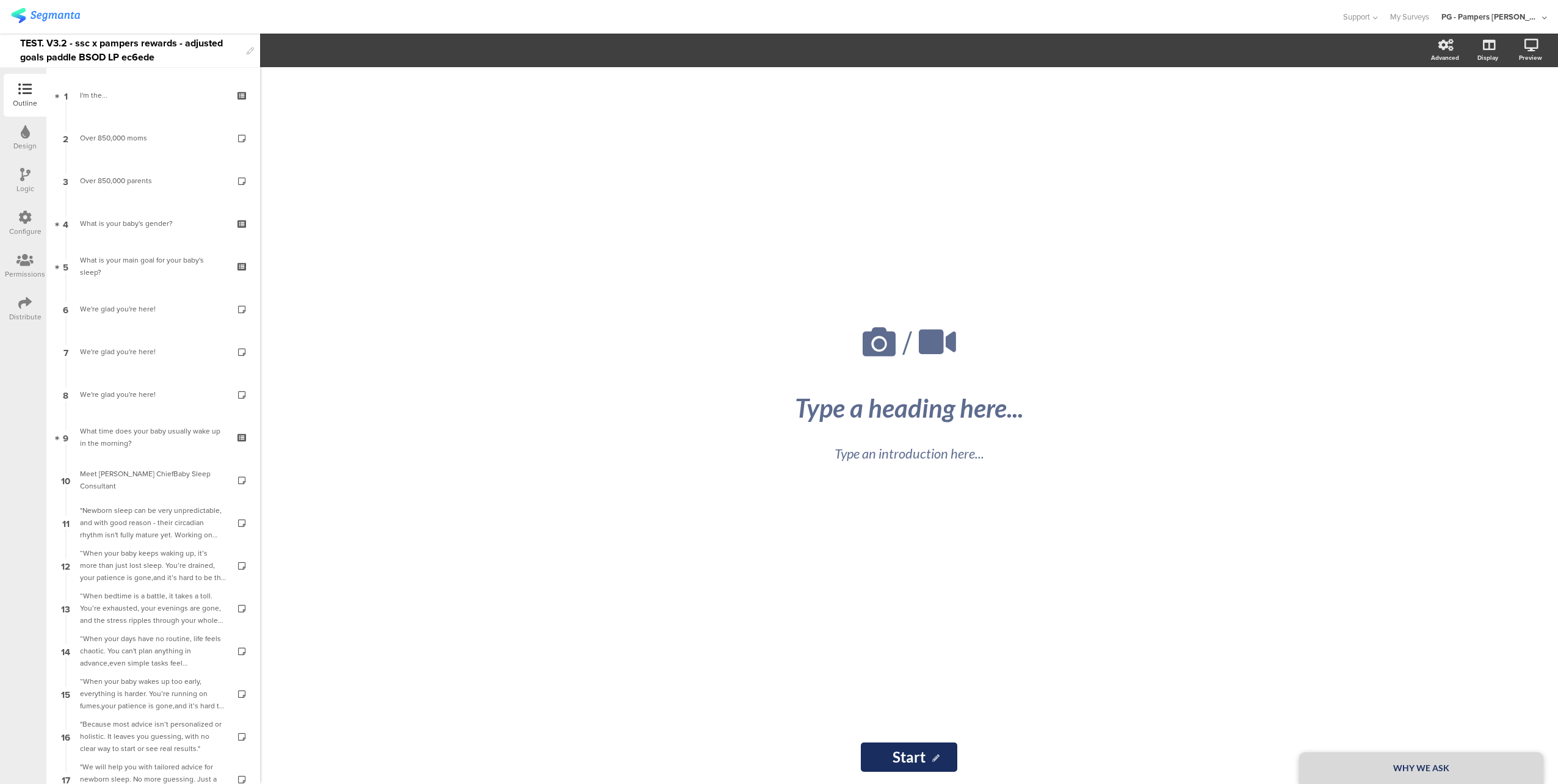
click at [128, 41] on div "TEST. V3.2 - ssc x pampers rewards - adjusted goals paddle BSOD LP ec6ede" at bounding box center [130, 50] width 220 height 34
click at [128, 40] on div "TEST. V3.2 - ssc x pampers rewards - adjusted goals paddle BSOD LP ec6ede" at bounding box center [130, 50] width 220 height 34
click at [121, 40] on div "TEST. V3.2 - ssc x pampers rewards - adjusted goals paddle BSOD LP ec6ede" at bounding box center [130, 50] width 220 height 34
drag, startPoint x: 173, startPoint y: 56, endPoint x: -2, endPoint y: 15, distance: 179.7
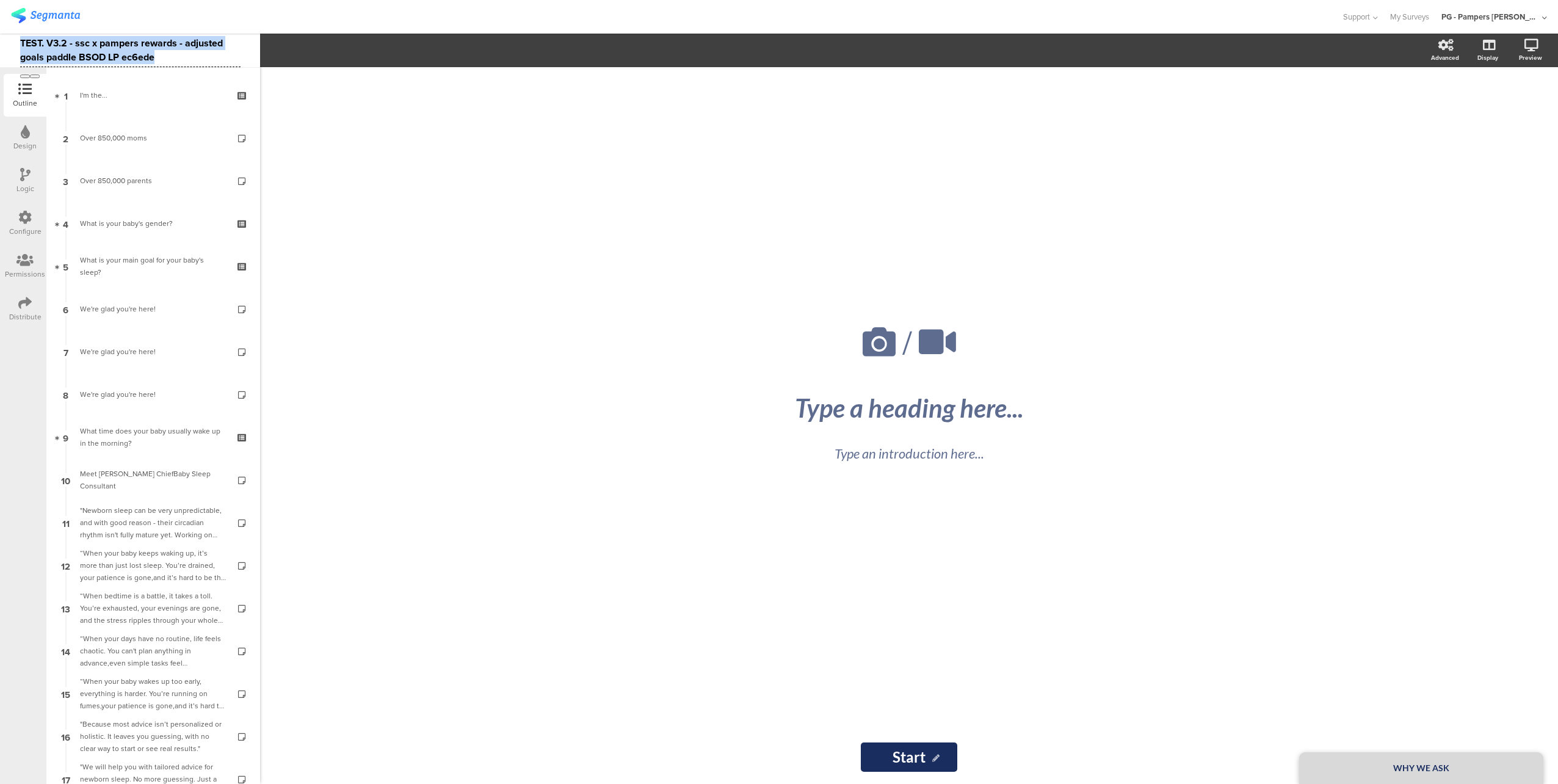
click at [0, 15] on html "You are using an unsupported version of Internet Explorer. Unsupported browsers…" at bounding box center [779, 392] width 1558 height 784
click at [225, 15] on div at bounding box center [670, 17] width 1319 height 20
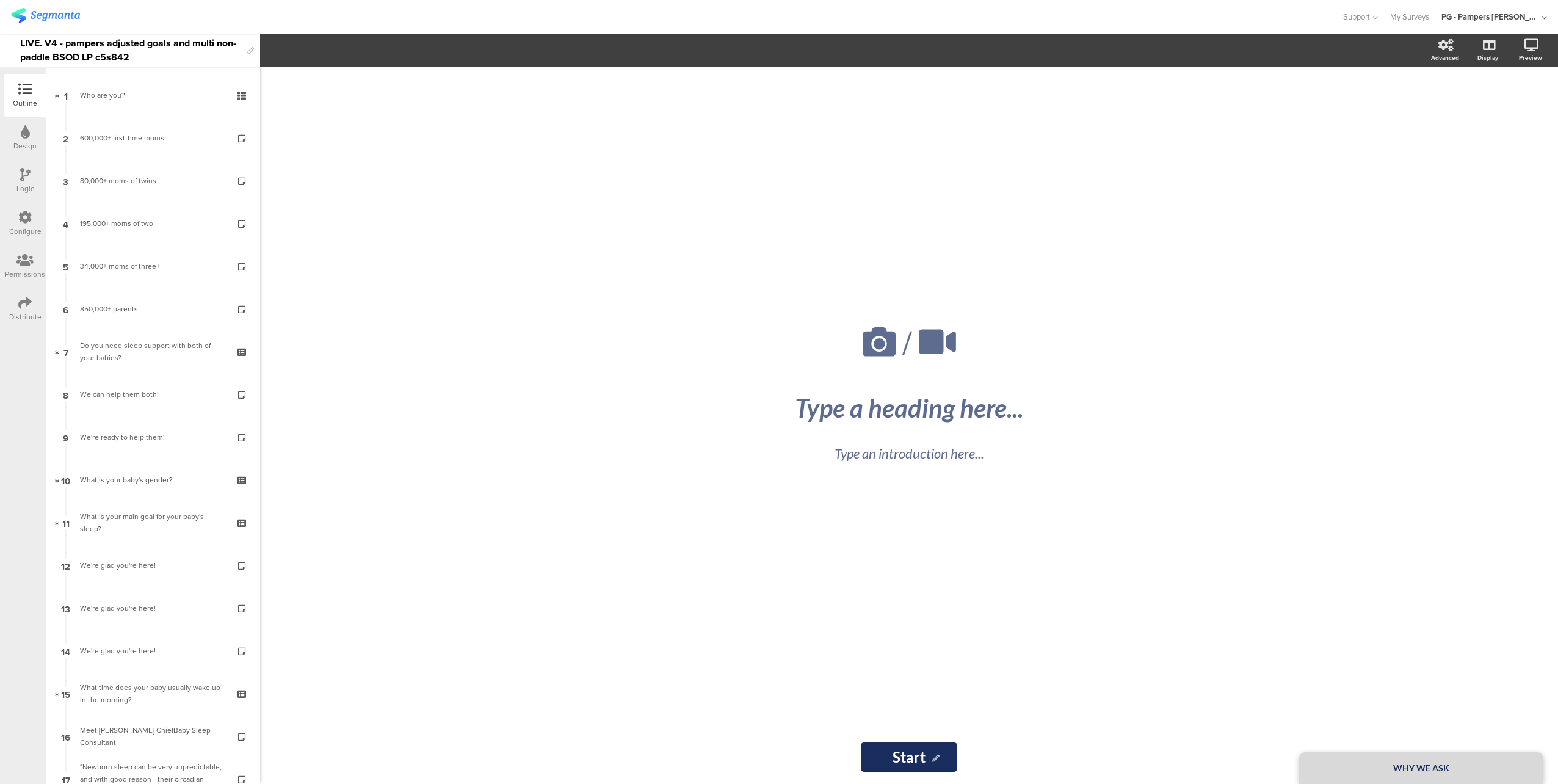
click at [127, 44] on div "LIVE. V4 - pampers adjusted goals and multi non-paddle BSOD LP c5s842" at bounding box center [130, 50] width 220 height 34
copy div "LIVE. V4 - pampers adjusted goals and multi non-paddle BSOD LP c5s842"
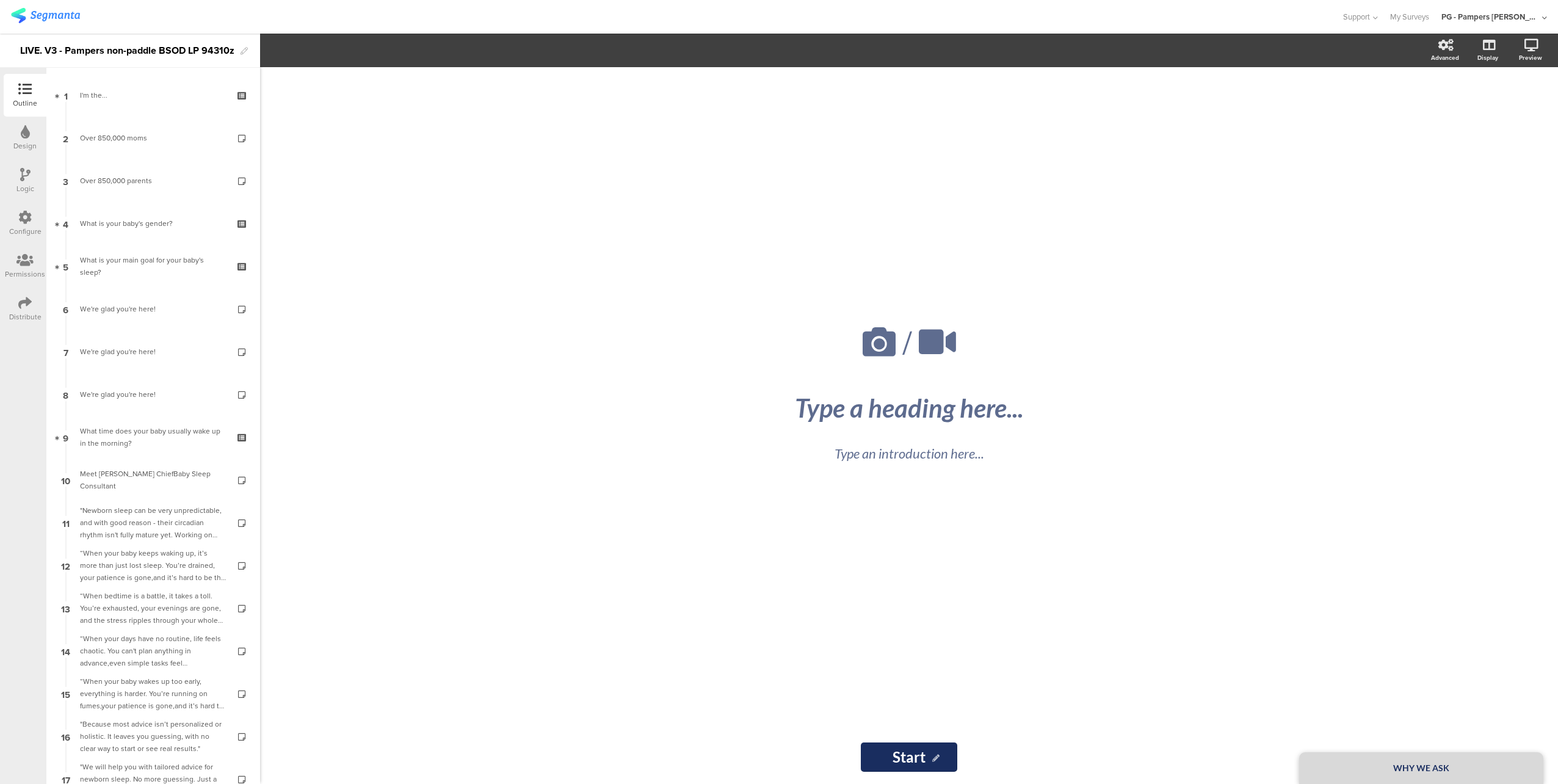
click at [22, 48] on div "LIVE. V3 - Pampers non-paddle BSOD LP 94310z" at bounding box center [127, 50] width 214 height 19
click at [163, 17] on div at bounding box center [670, 17] width 1319 height 20
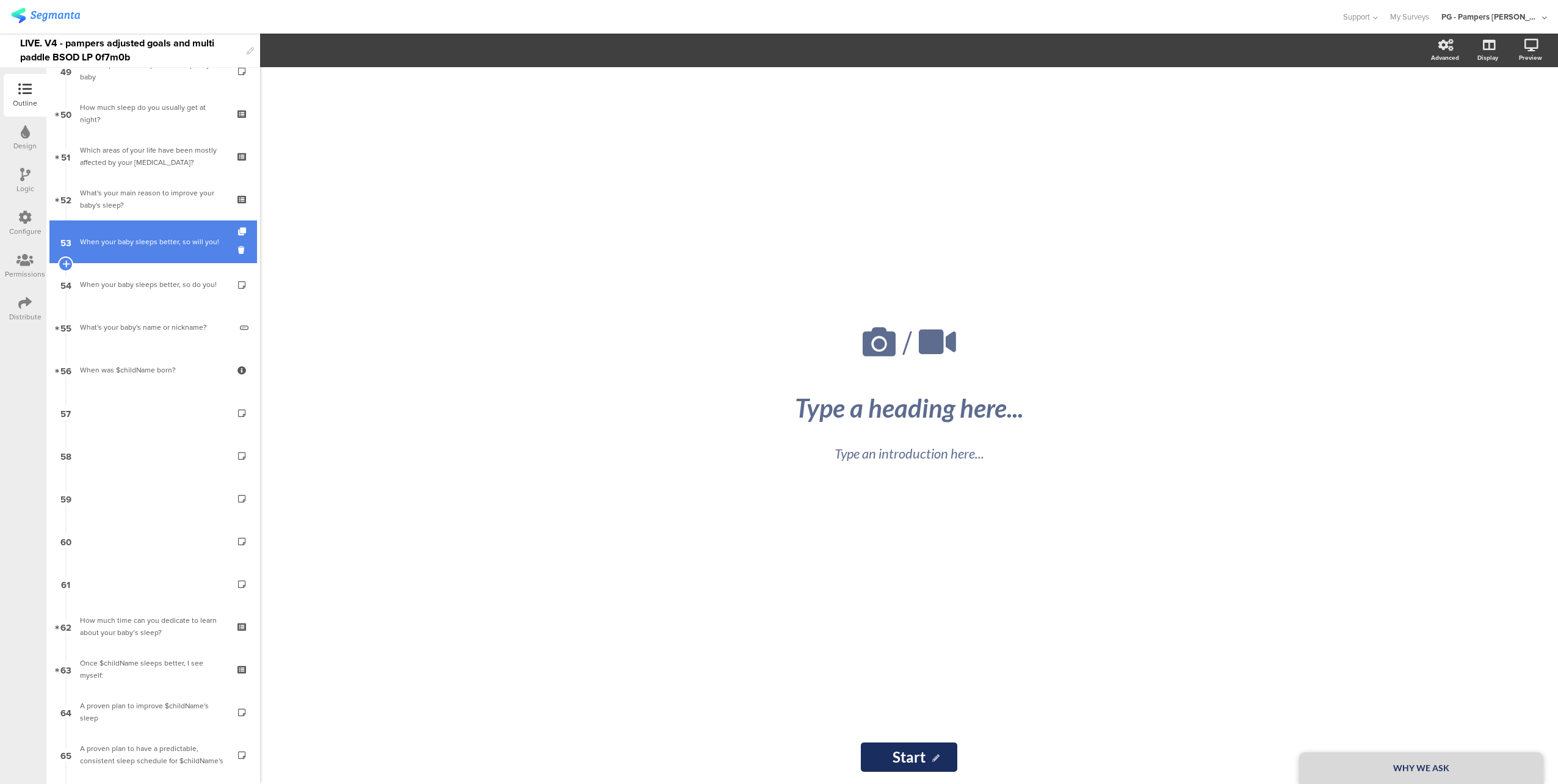
scroll to position [2351, 0]
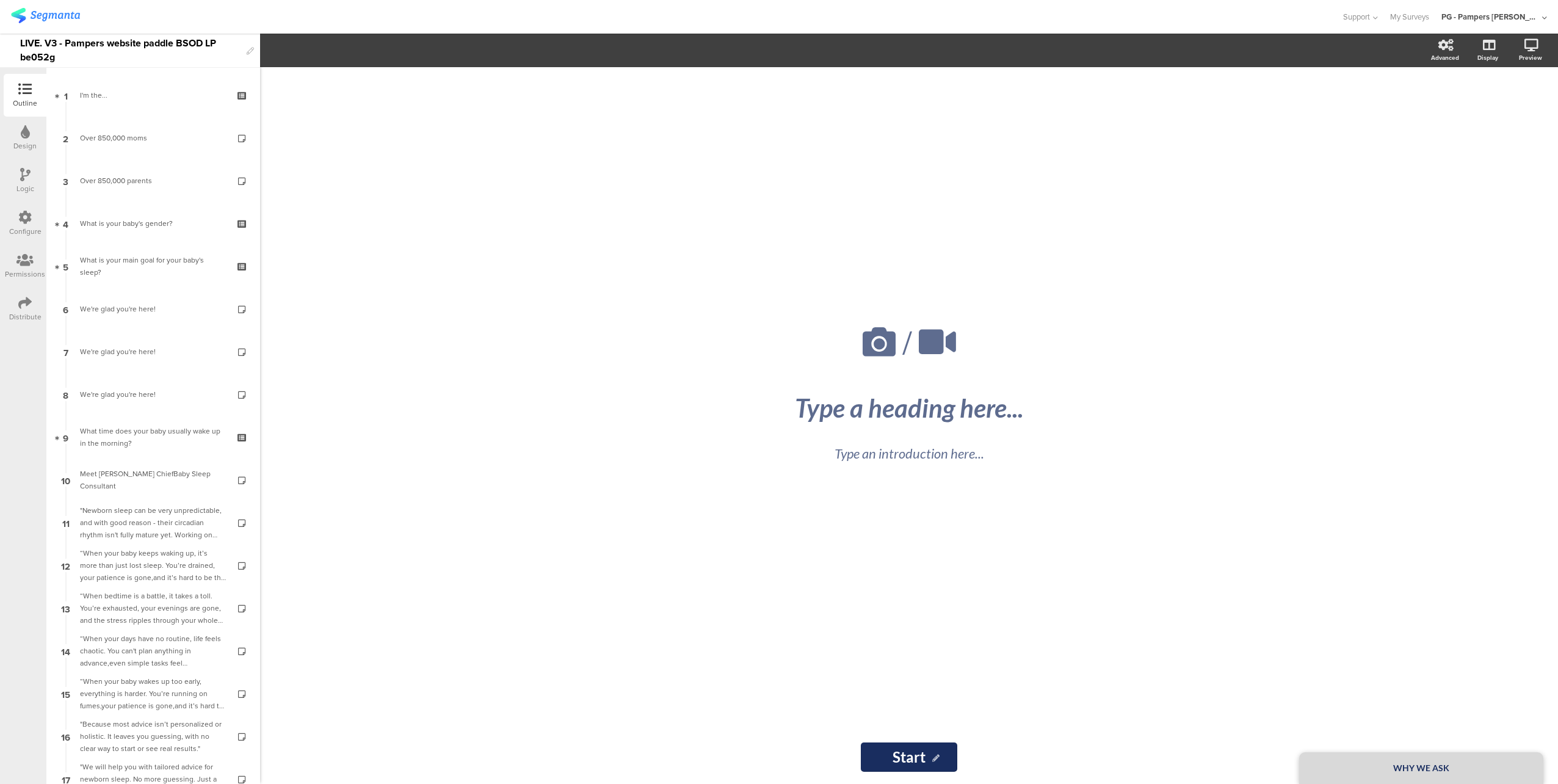
click at [18, 41] on div "LIVE. V3 - Pampers website paddle BSOD LP be052g" at bounding box center [129, 51] width 260 height 35
click at [23, 42] on div "LIVE. V3 - Pampers website paddle BSOD LP be052g" at bounding box center [130, 50] width 220 height 34
click at [21, 42] on div "LIVE. V3 - Pampers website paddle BSOD LP be052g" at bounding box center [130, 50] width 220 height 34
click at [138, 14] on div at bounding box center [670, 17] width 1319 height 20
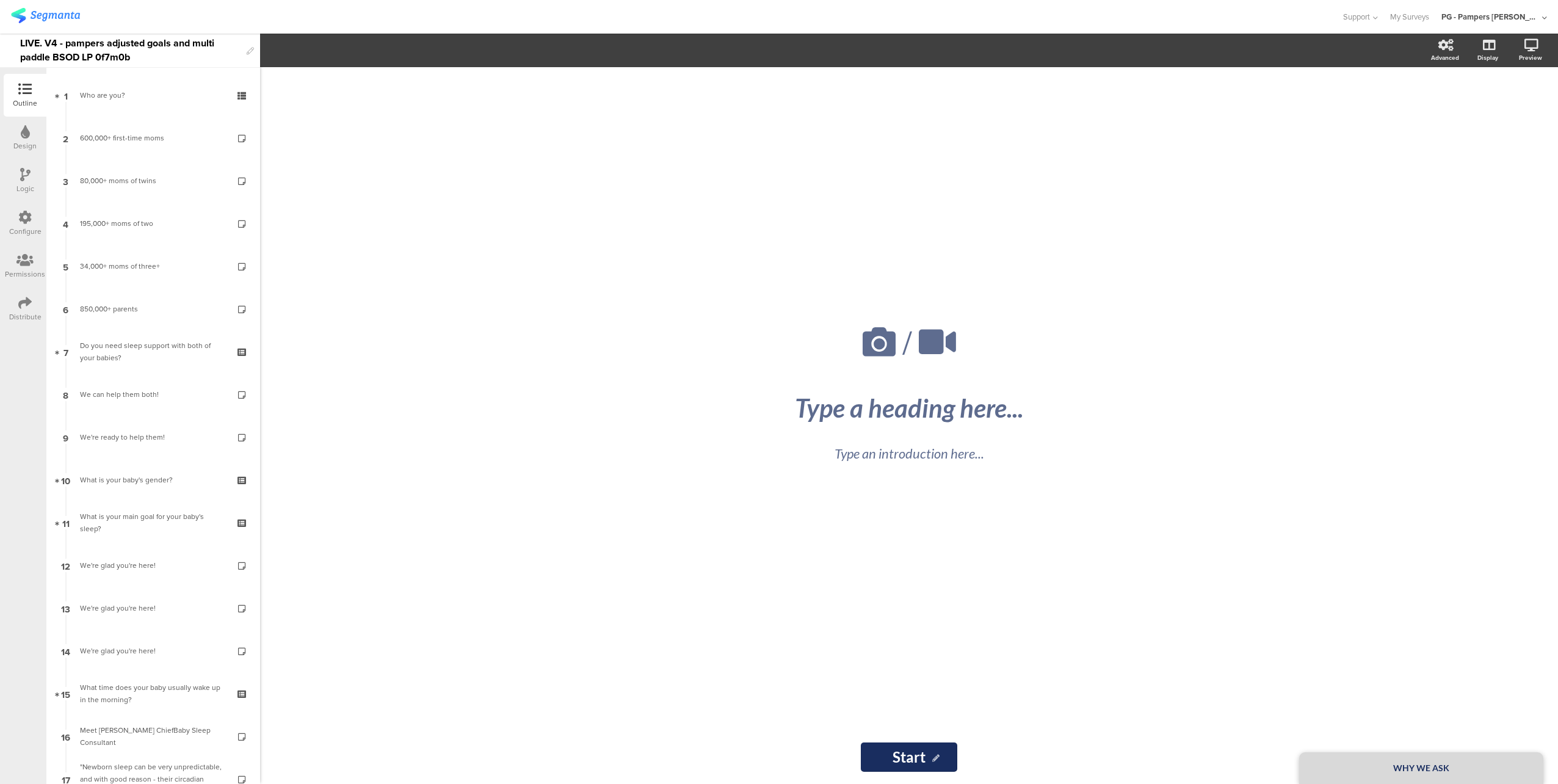
click at [145, 45] on div "LIVE. V4 - pampers adjusted goals and multi paddle BSOD LP 0f7m0b" at bounding box center [130, 50] width 220 height 34
copy div "LIVE. V4 - pampers adjusted goals and multi paddle BSOD LP 0f7m0b"
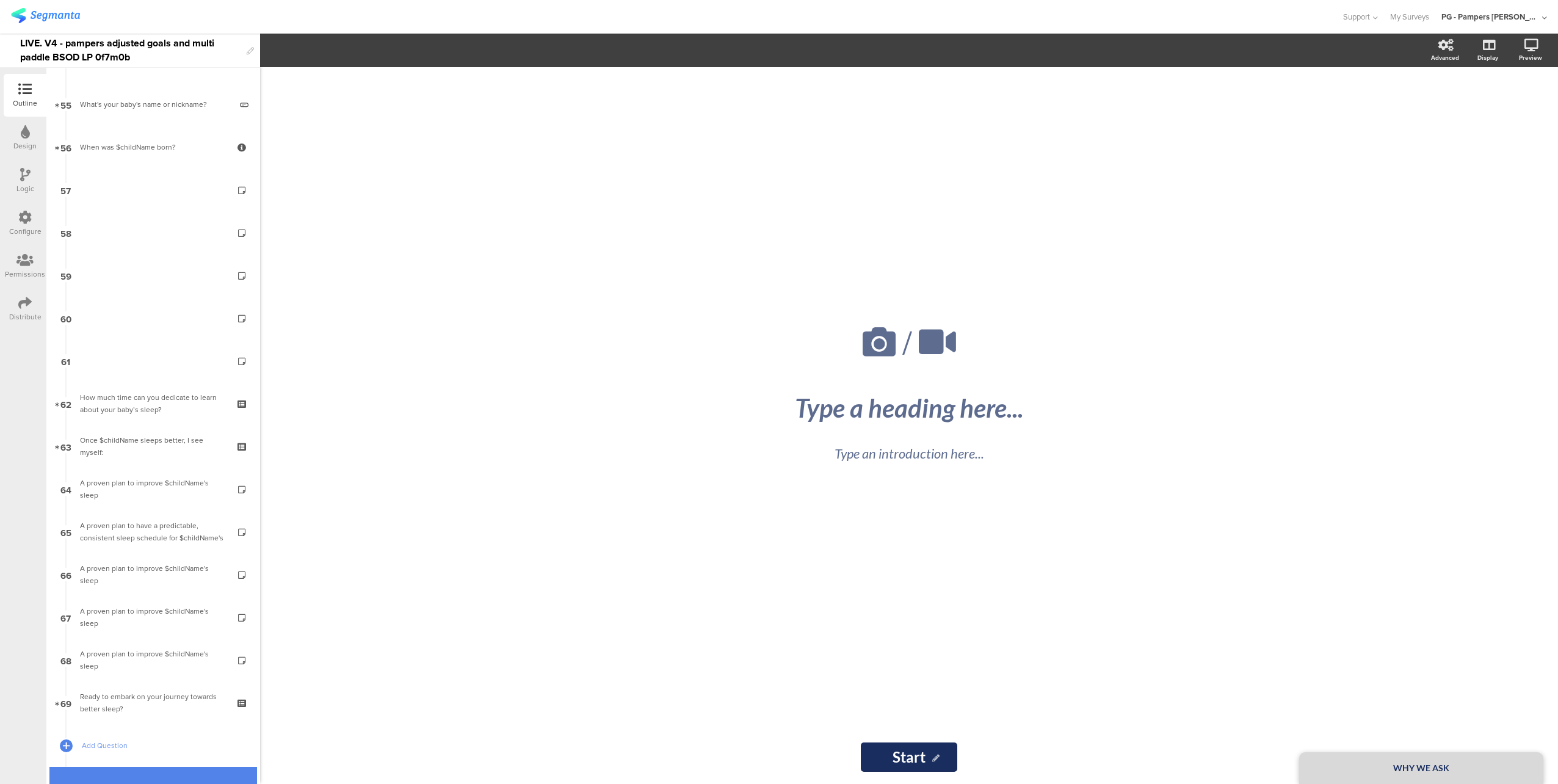
scroll to position [2351, 0]
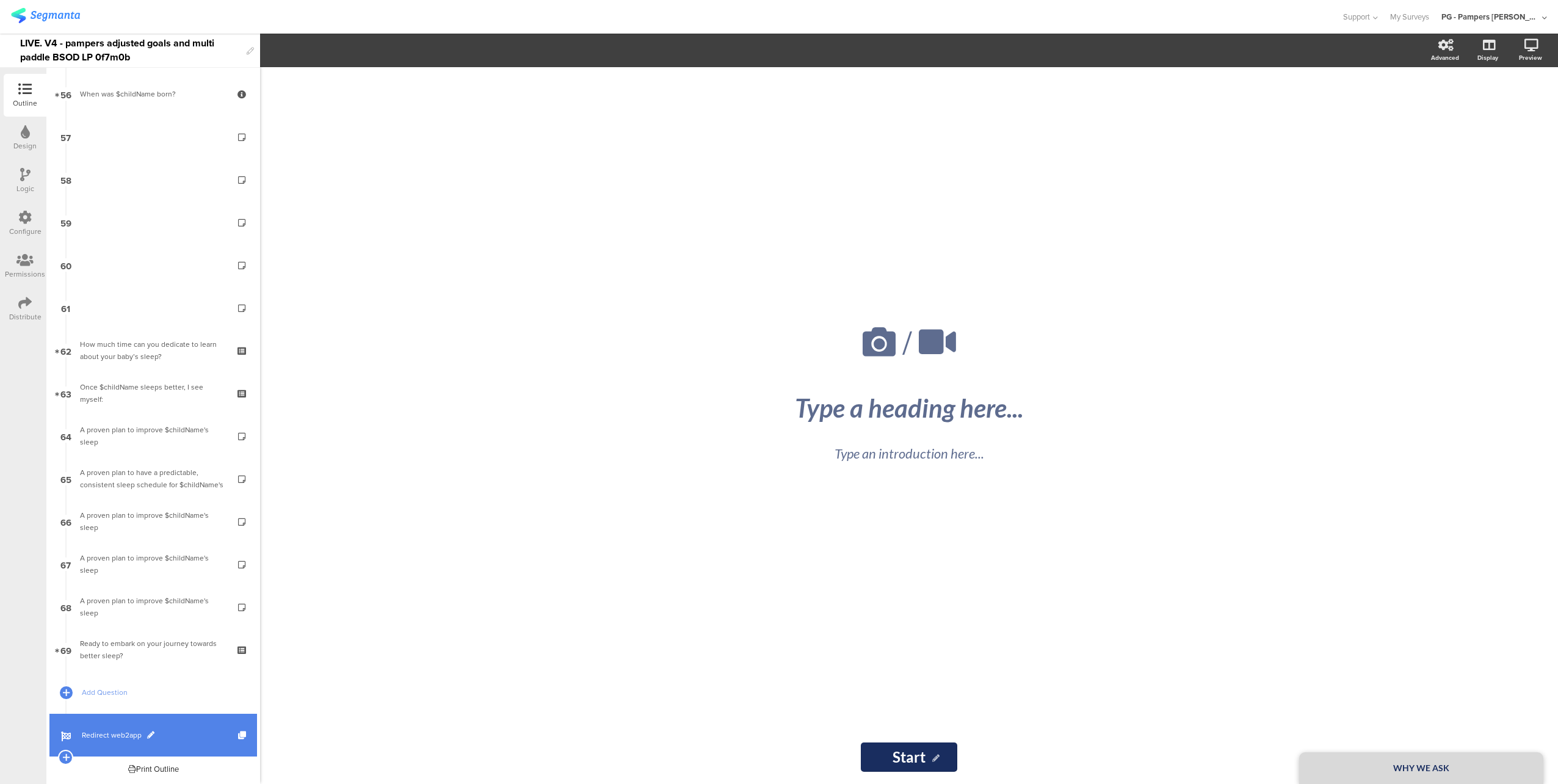
click at [176, 731] on span "Redirect web2app" at bounding box center [160, 734] width 156 height 12
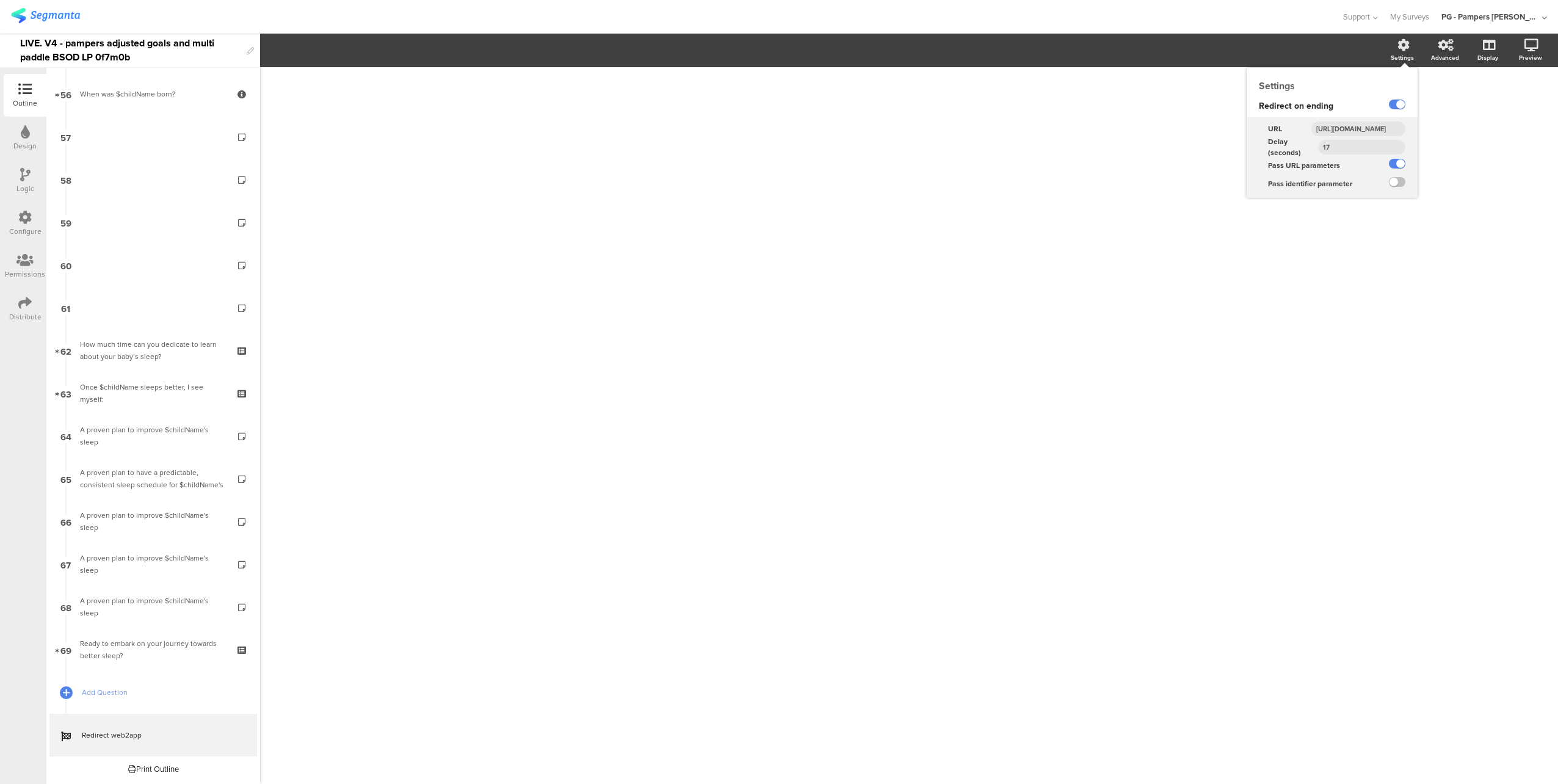
click at [1364, 125] on input "https://smartsleepcoach.com/finalize-account?sessionId=$sessionId&childName=$ch…" at bounding box center [1358, 129] width 94 height 14
